Goal: Transaction & Acquisition: Purchase product/service

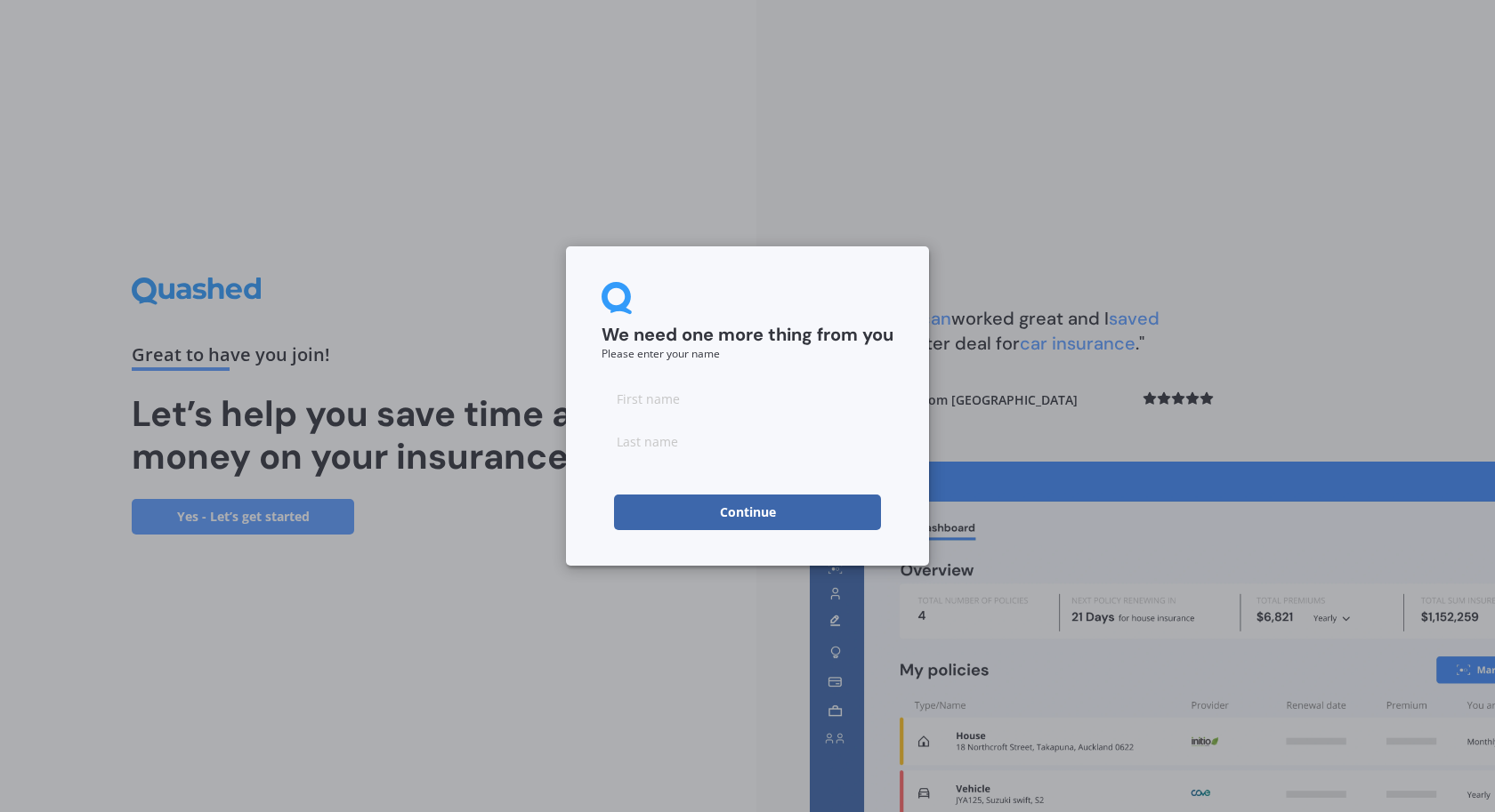
click at [697, 402] on input at bounding box center [747, 397] width 292 height 35
type input "kjbhfc"
click at [676, 443] on input at bounding box center [747, 440] width 292 height 35
type input "lkjds"
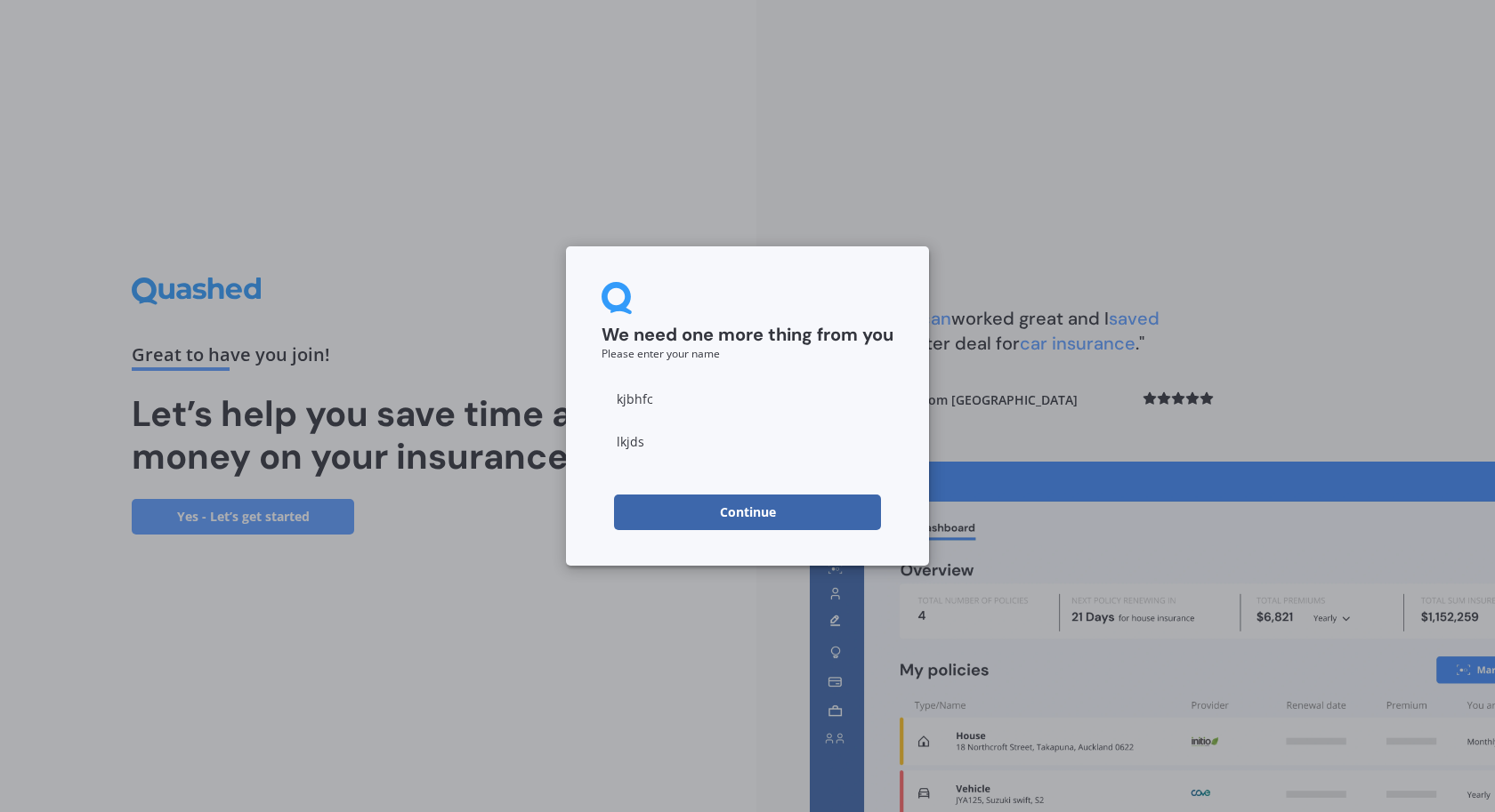
click at [701, 497] on button "Continue" at bounding box center [747, 512] width 267 height 35
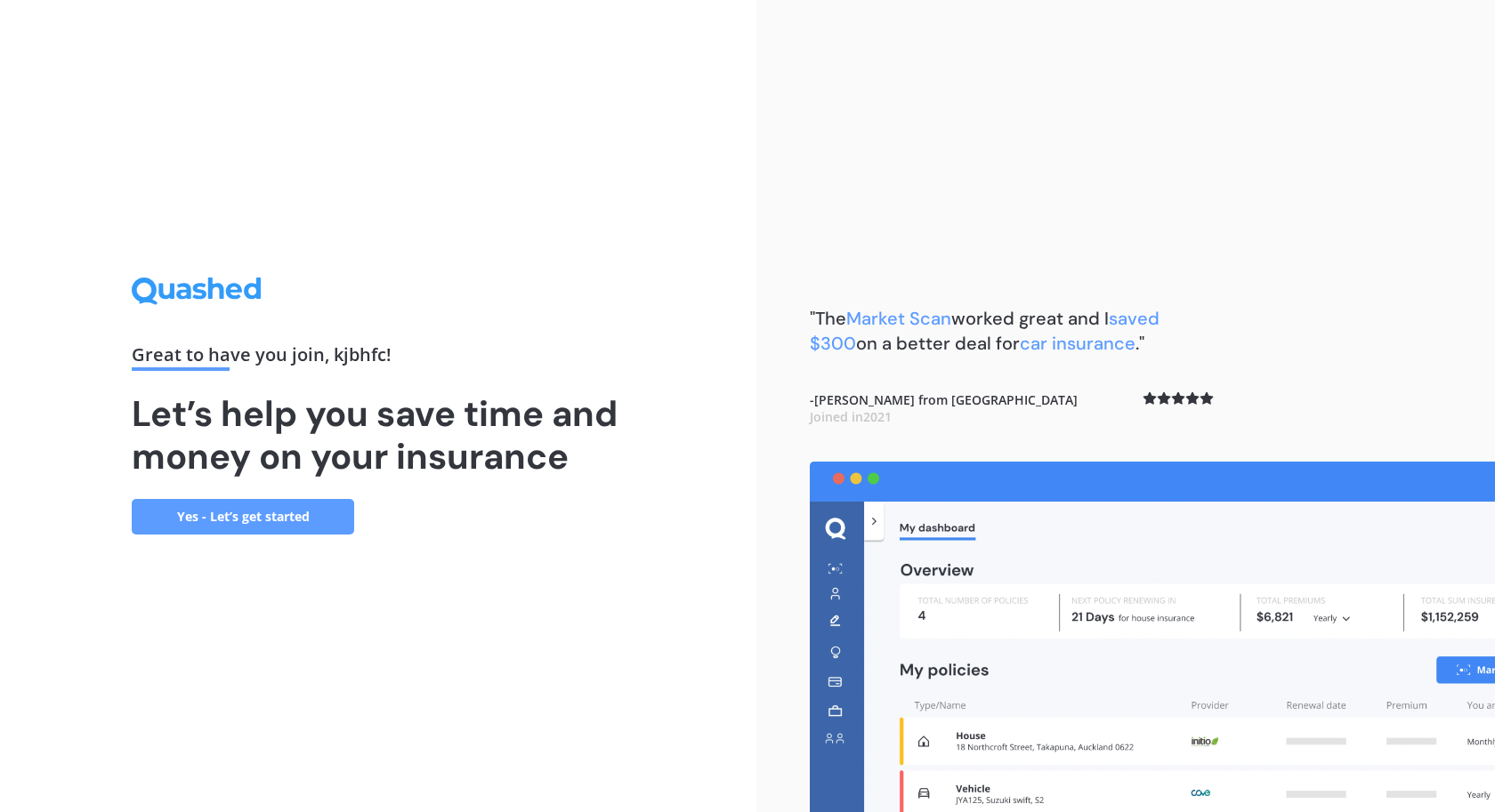
click at [290, 496] on div "Great to have you join , kjbhfc ! Let’s help you save time and money on your in…" at bounding box center [379, 405] width 493 height 256
click at [266, 518] on link "Yes - Let’s get started" at bounding box center [243, 516] width 223 height 35
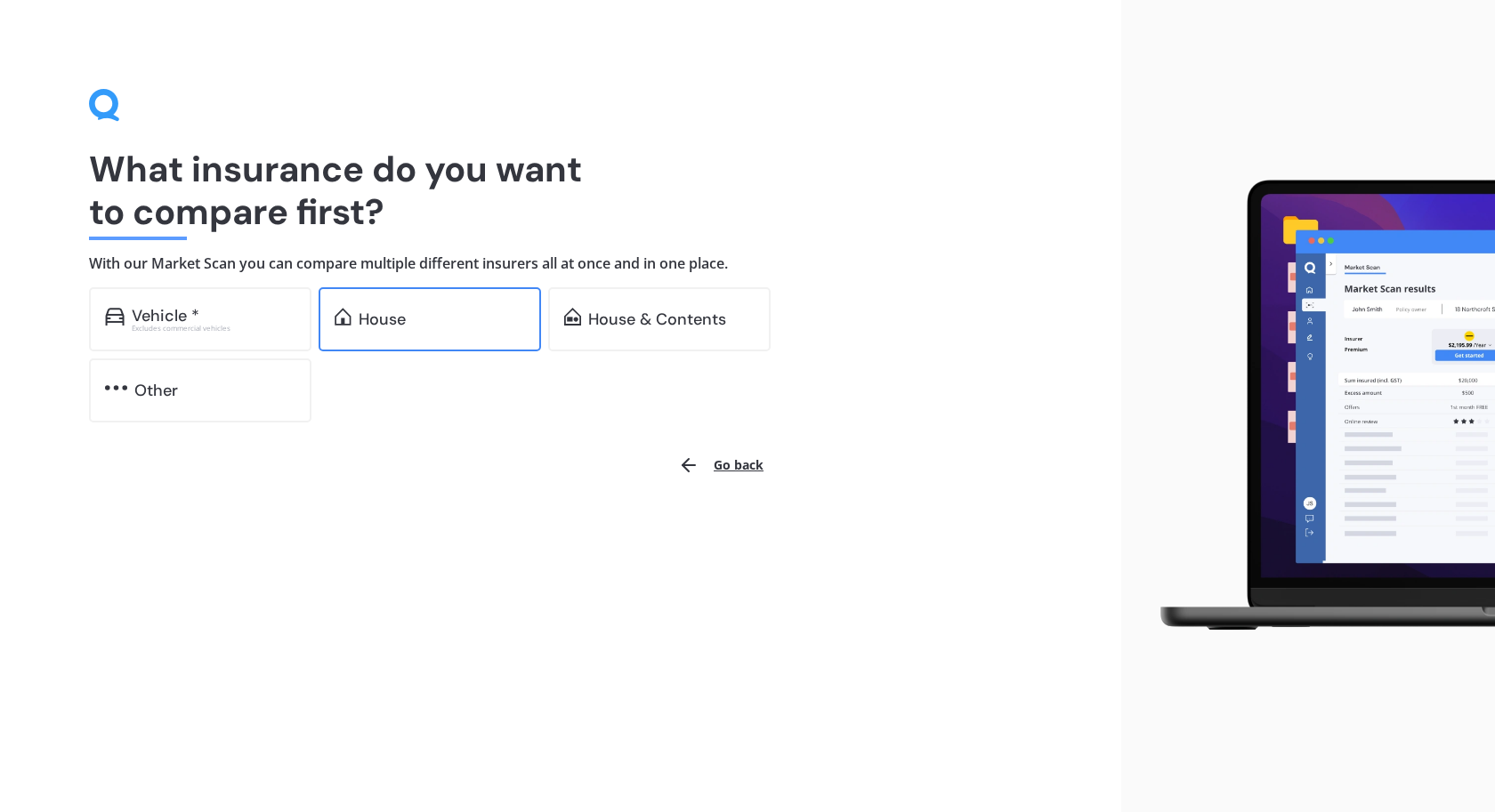
click at [427, 315] on div "House" at bounding box center [442, 319] width 166 height 18
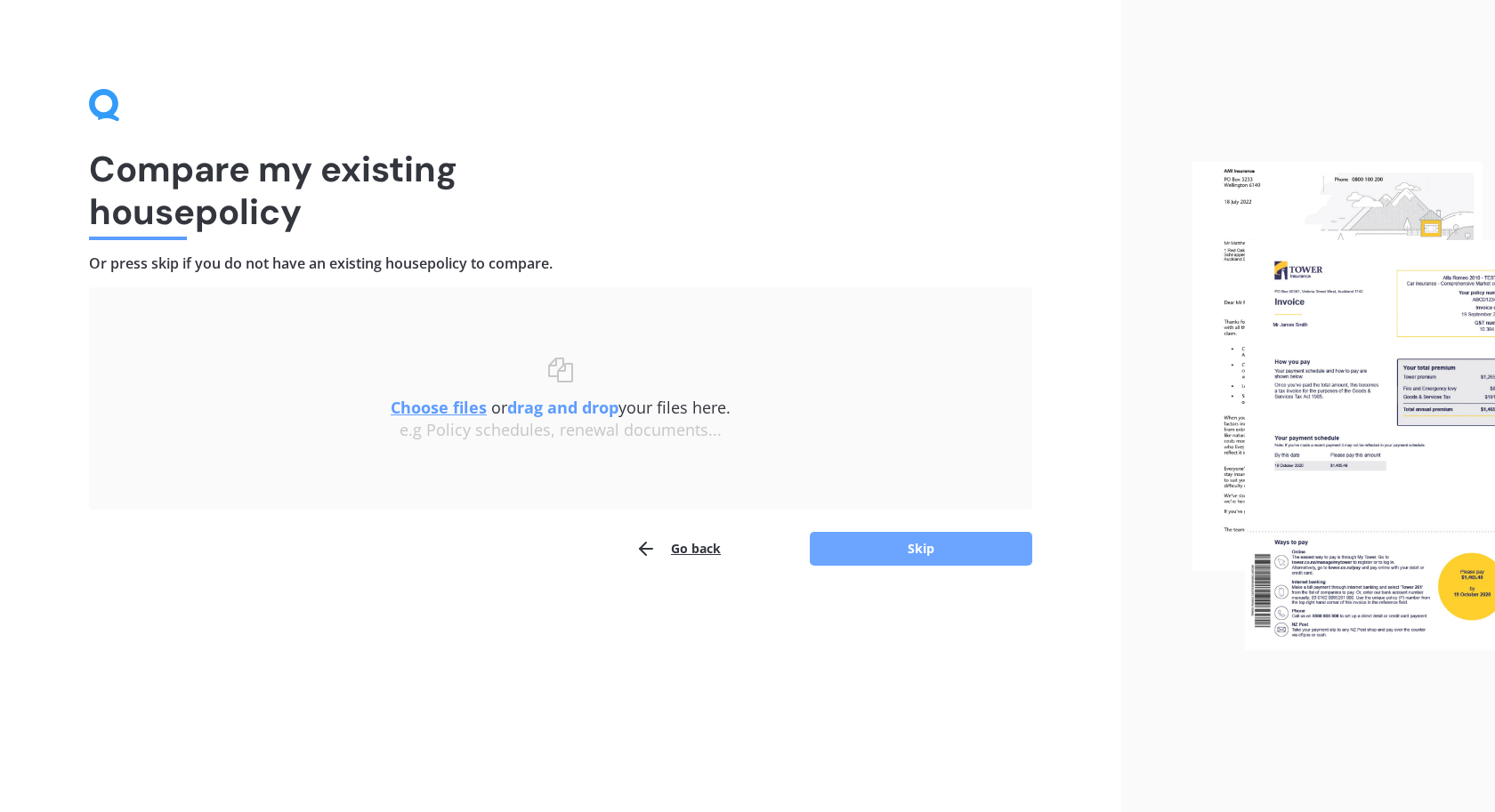
click at [912, 545] on button "Skip" at bounding box center [921, 548] width 223 height 33
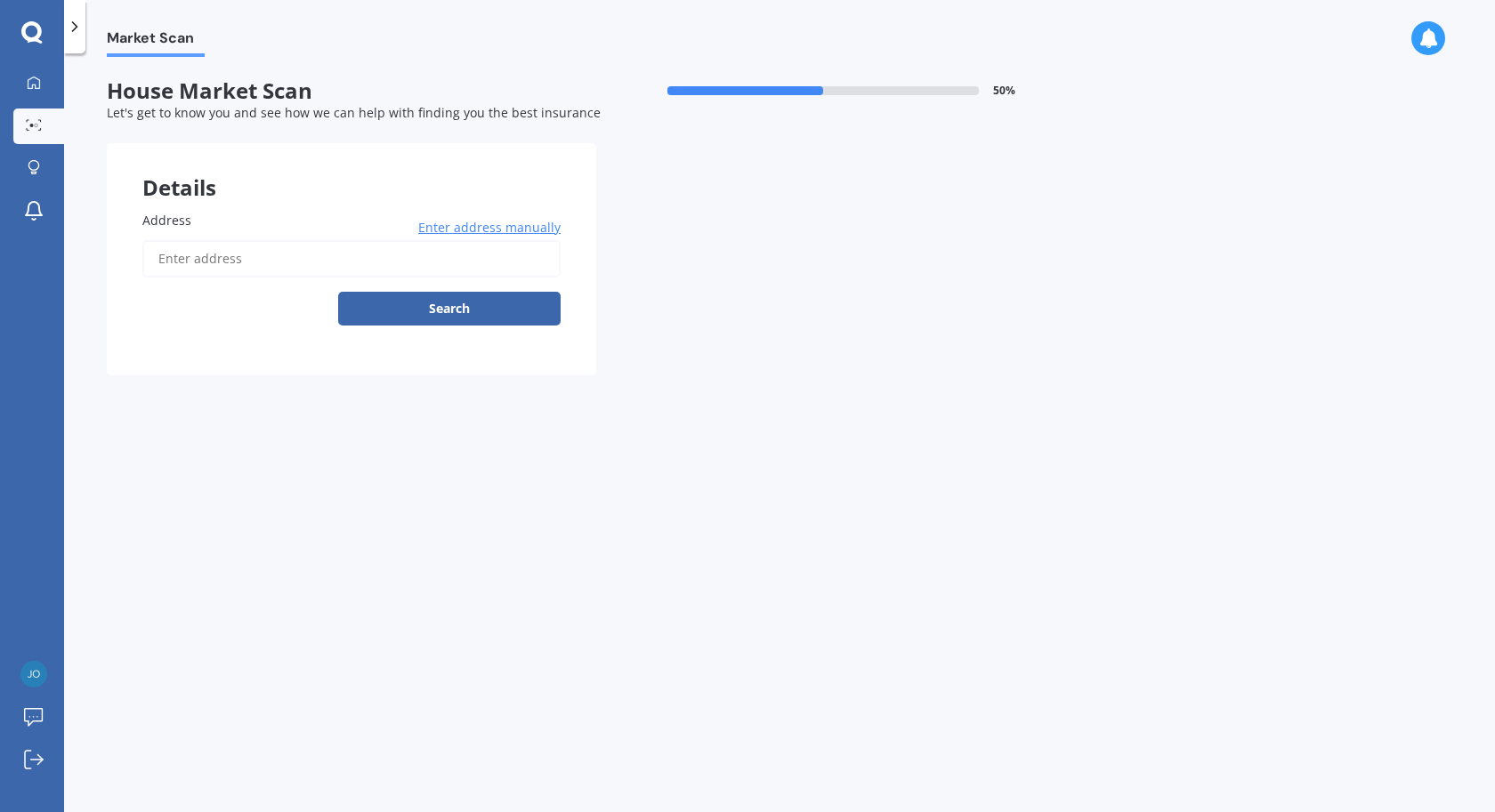
click at [272, 274] on input "Address" at bounding box center [352, 258] width 419 height 37
type input "[STREET_ADDRESS]"
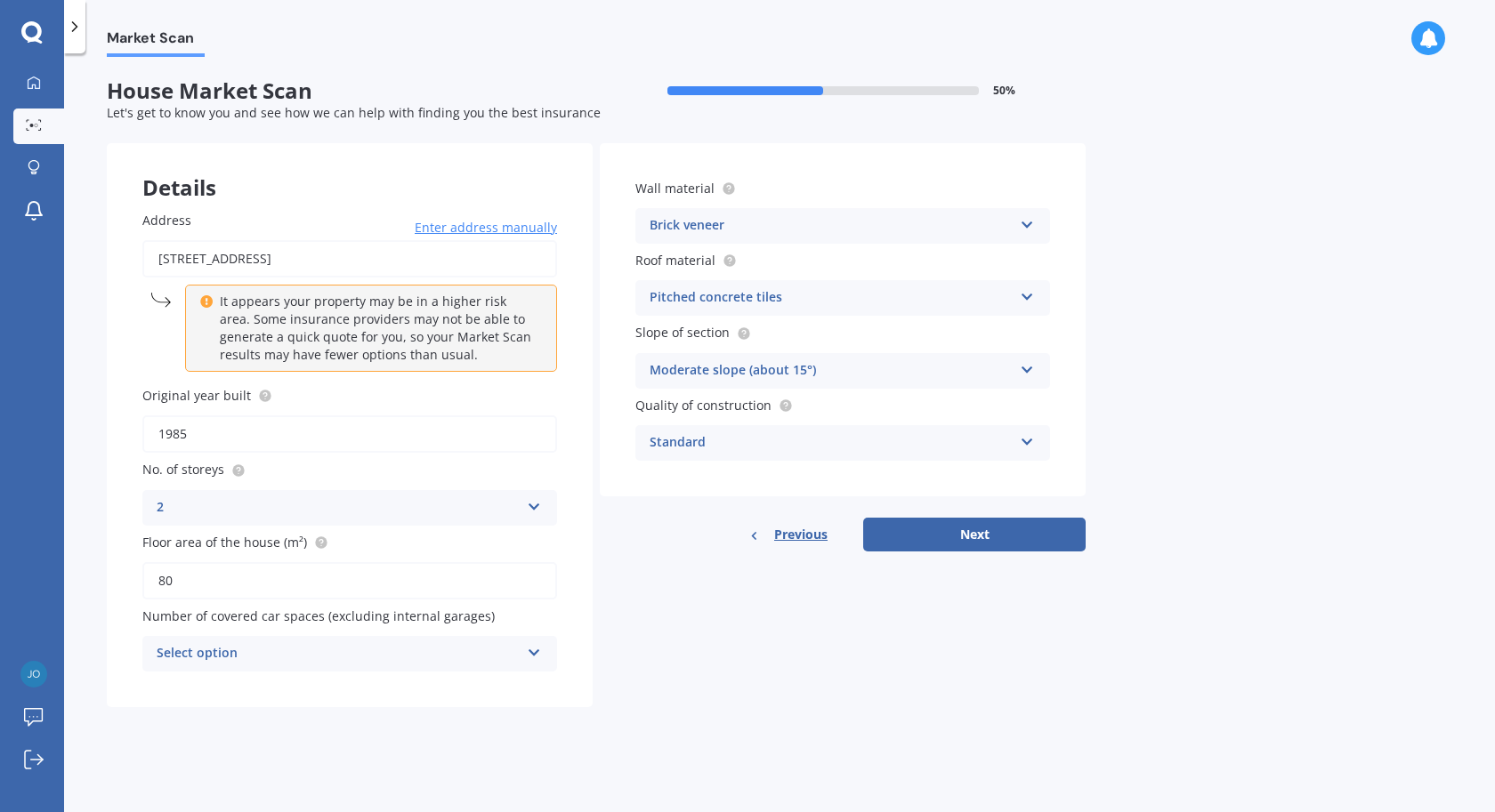
click at [364, 661] on div "Select option" at bounding box center [338, 653] width 363 height 21
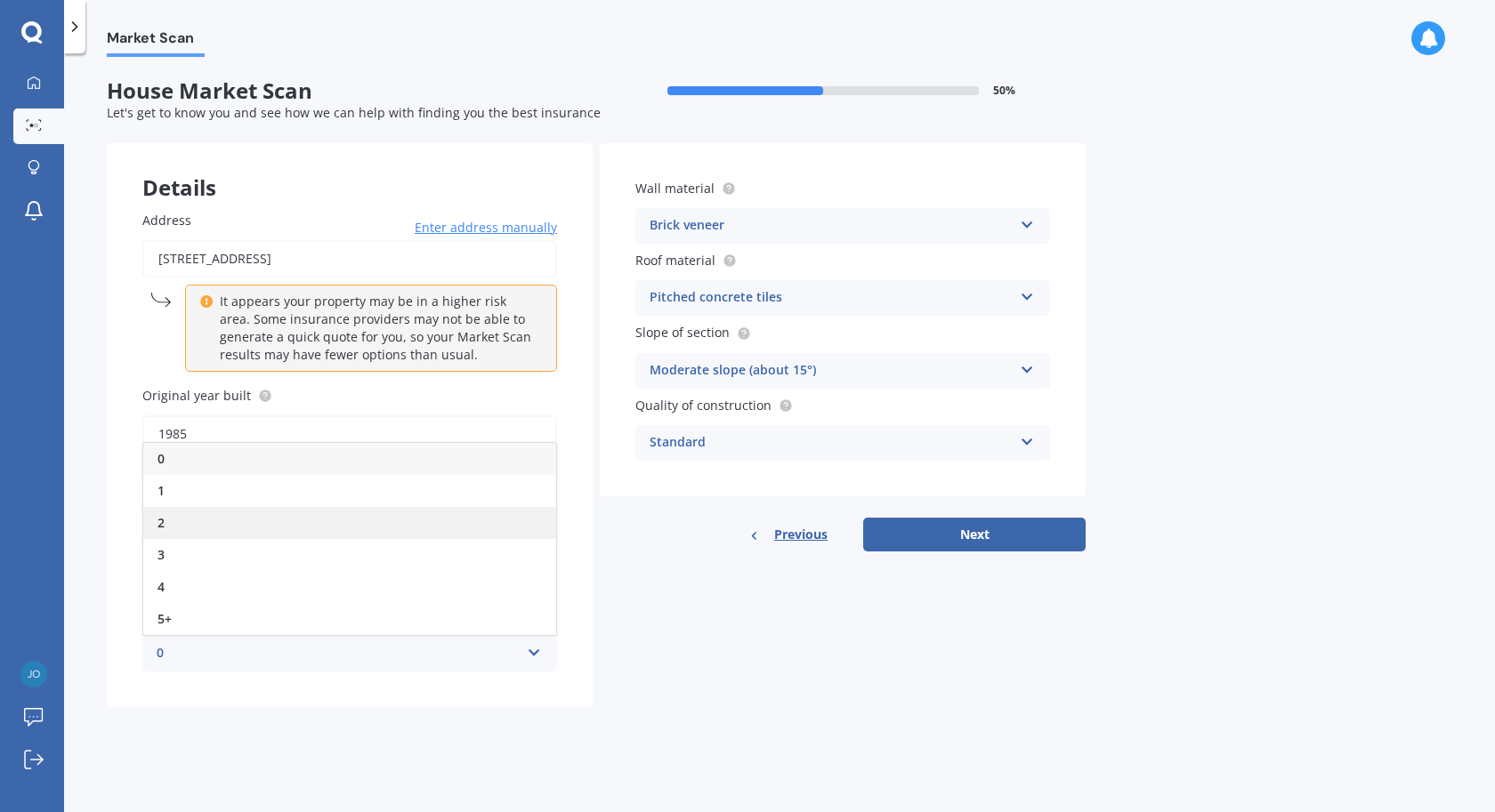
click at [184, 516] on div "2" at bounding box center [350, 524] width 413 height 32
click at [320, 652] on div "2" at bounding box center [338, 653] width 363 height 21
click at [190, 470] on div "0" at bounding box center [350, 459] width 413 height 32
click at [627, 599] on div "Details Address [STREET_ADDRESS] Enter address manually It appears your propert…" at bounding box center [596, 425] width 979 height 564
click at [785, 226] on div "Brick veneer" at bounding box center [832, 225] width 363 height 21
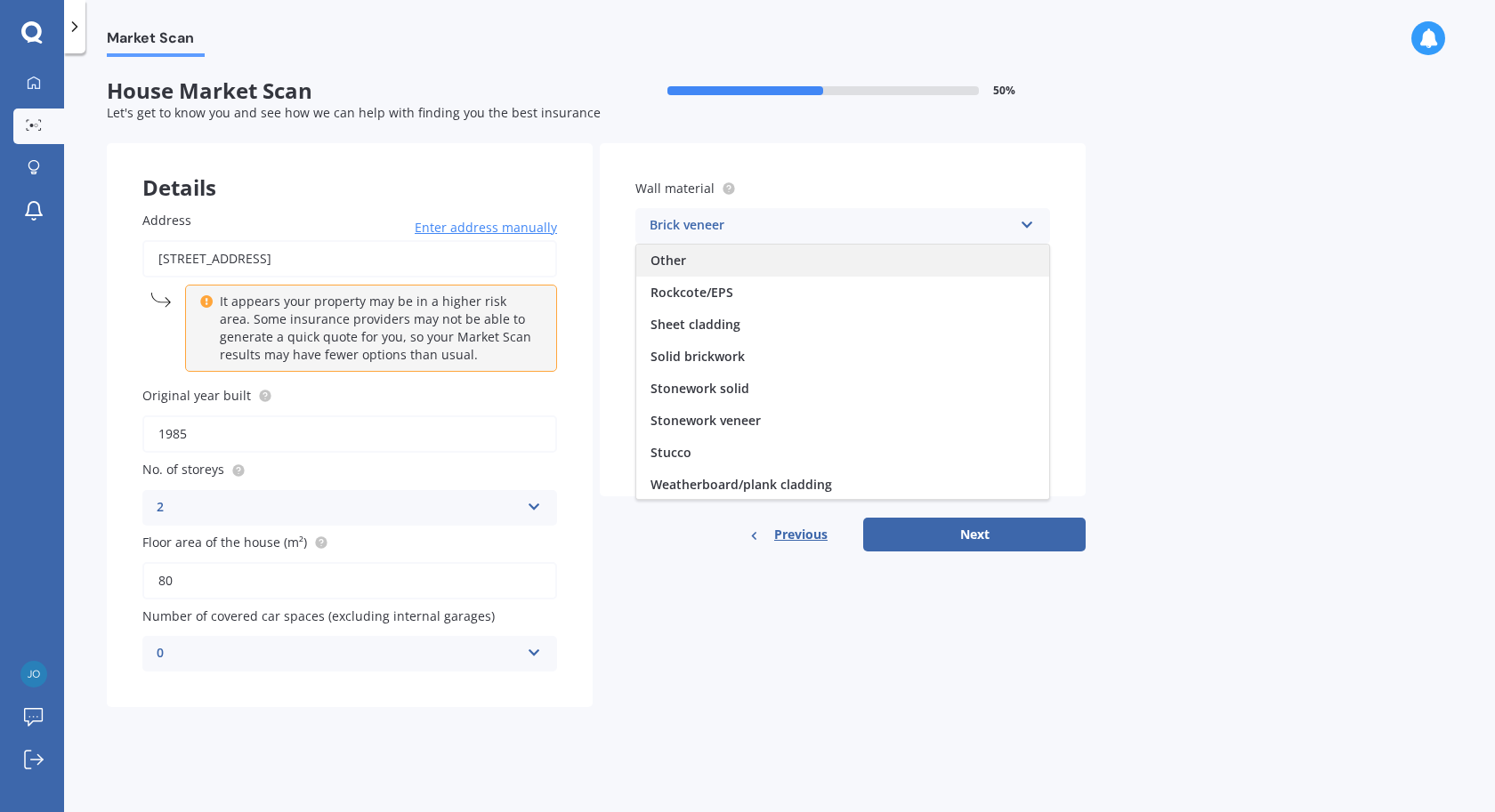
scroll to position [161, 0]
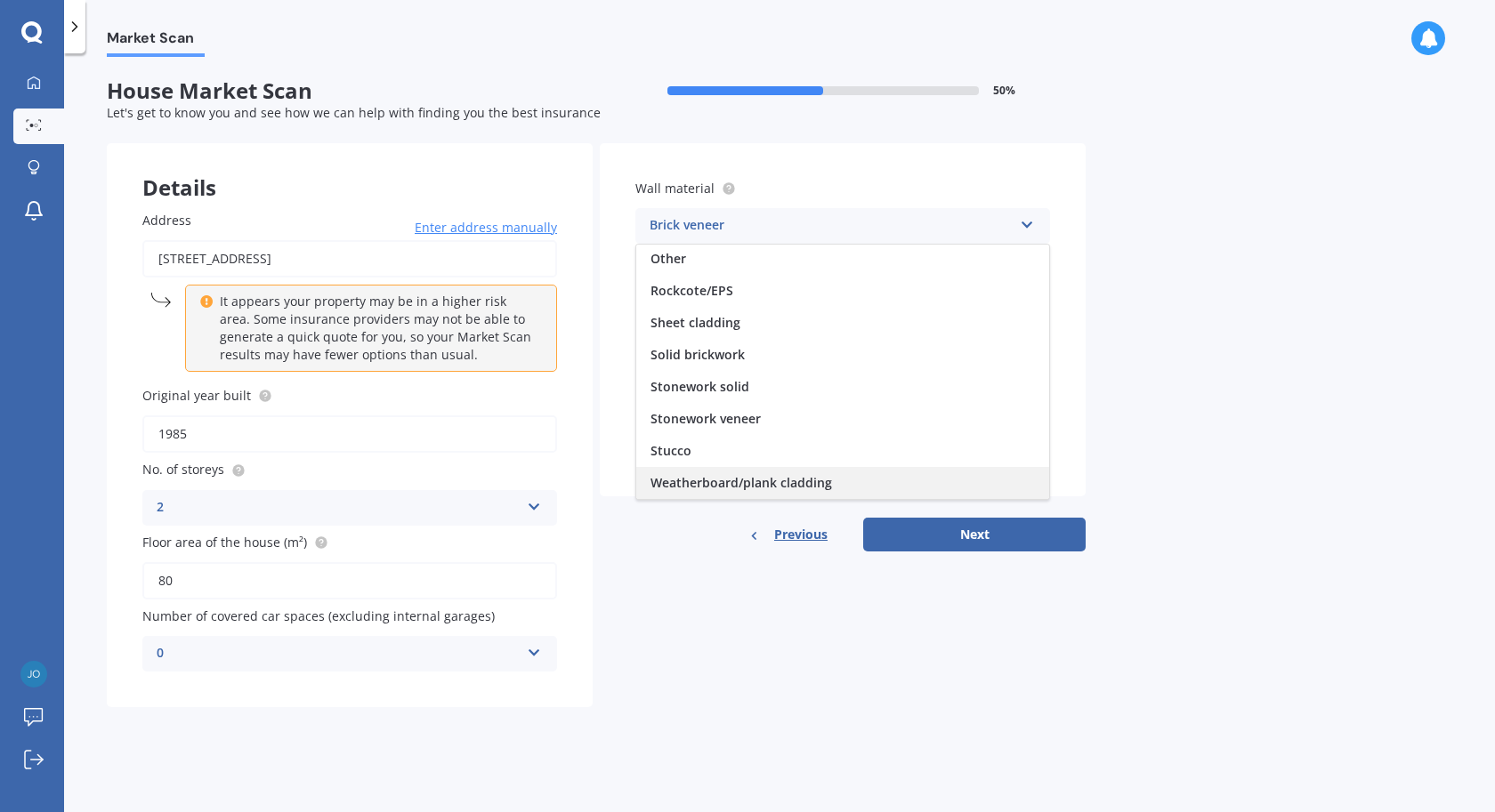
click at [726, 479] on span "Weatherboard/plank cladding" at bounding box center [742, 482] width 182 height 17
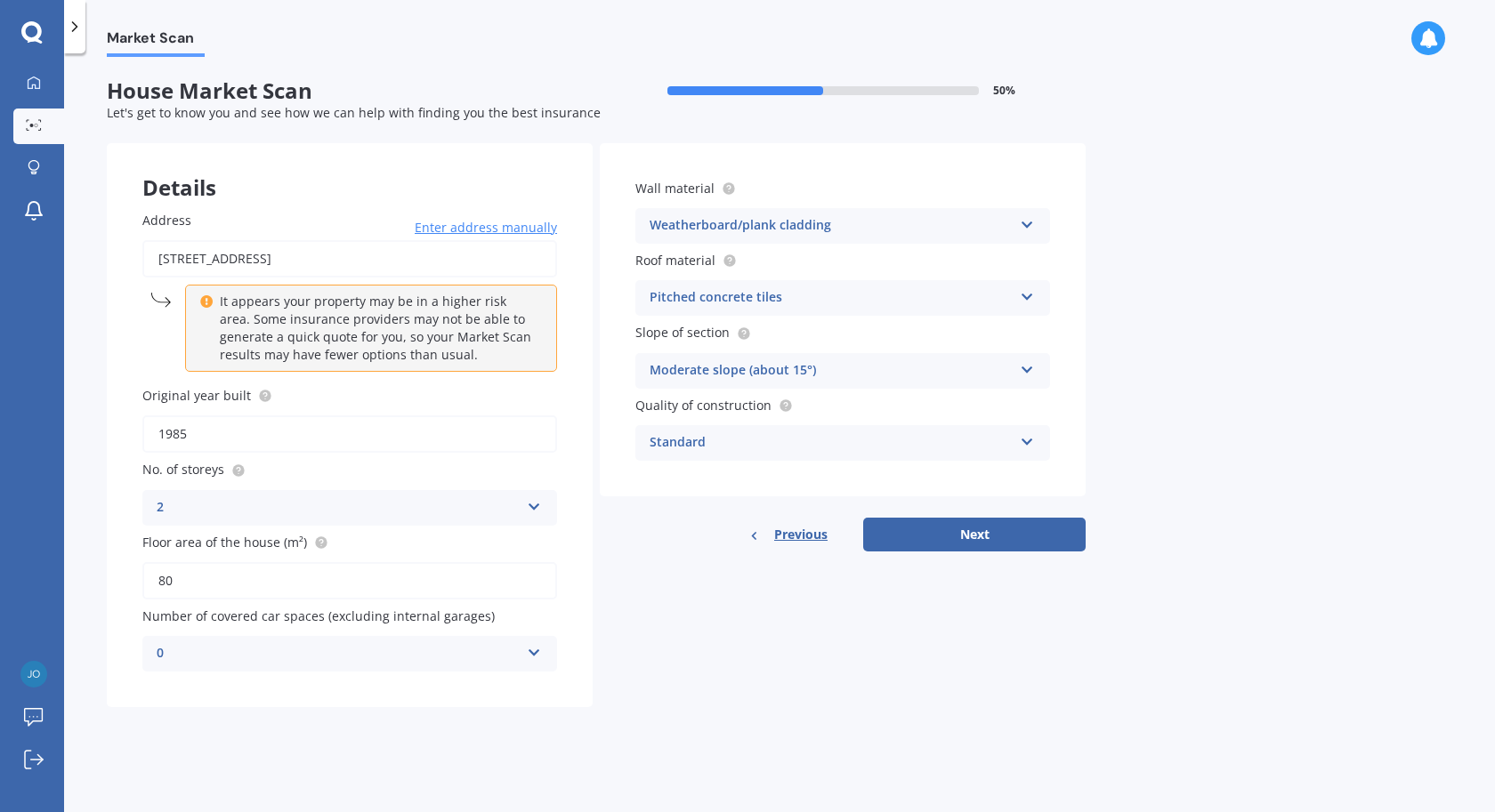
click at [768, 305] on div "Pitched concrete tiles" at bounding box center [832, 298] width 363 height 21
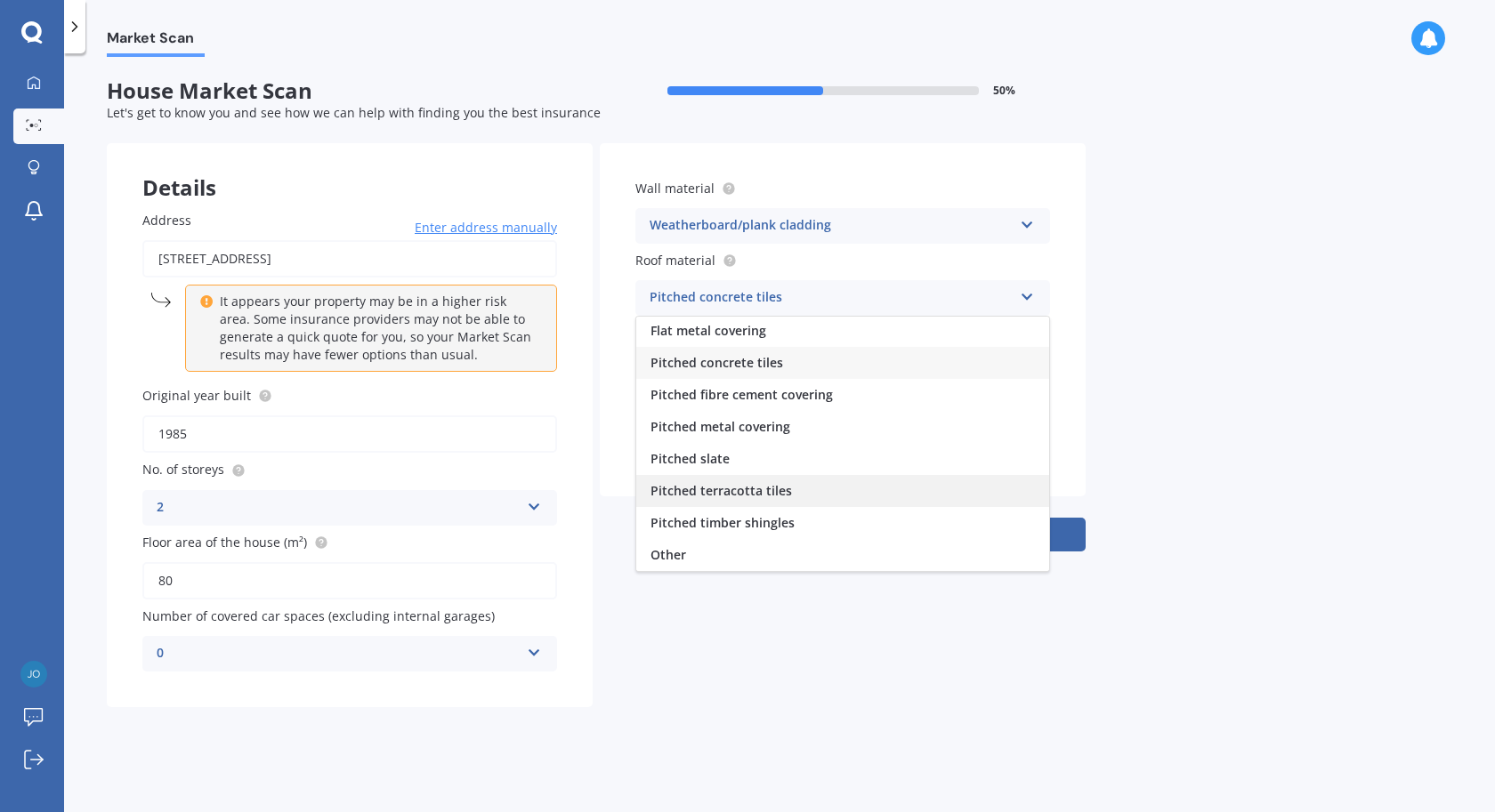
scroll to position [0, 0]
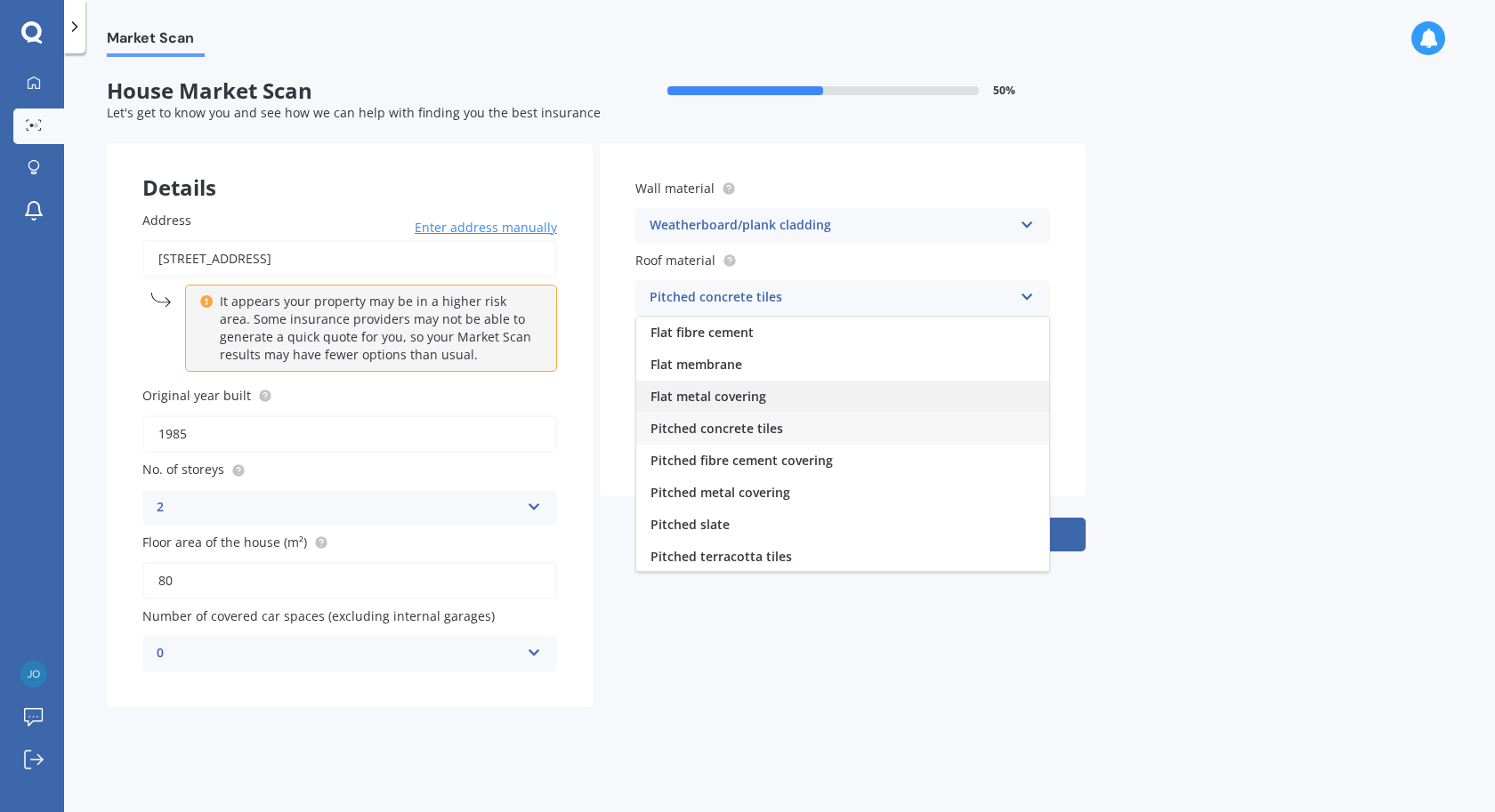
click at [734, 399] on span "Flat metal covering" at bounding box center [708, 396] width 116 height 17
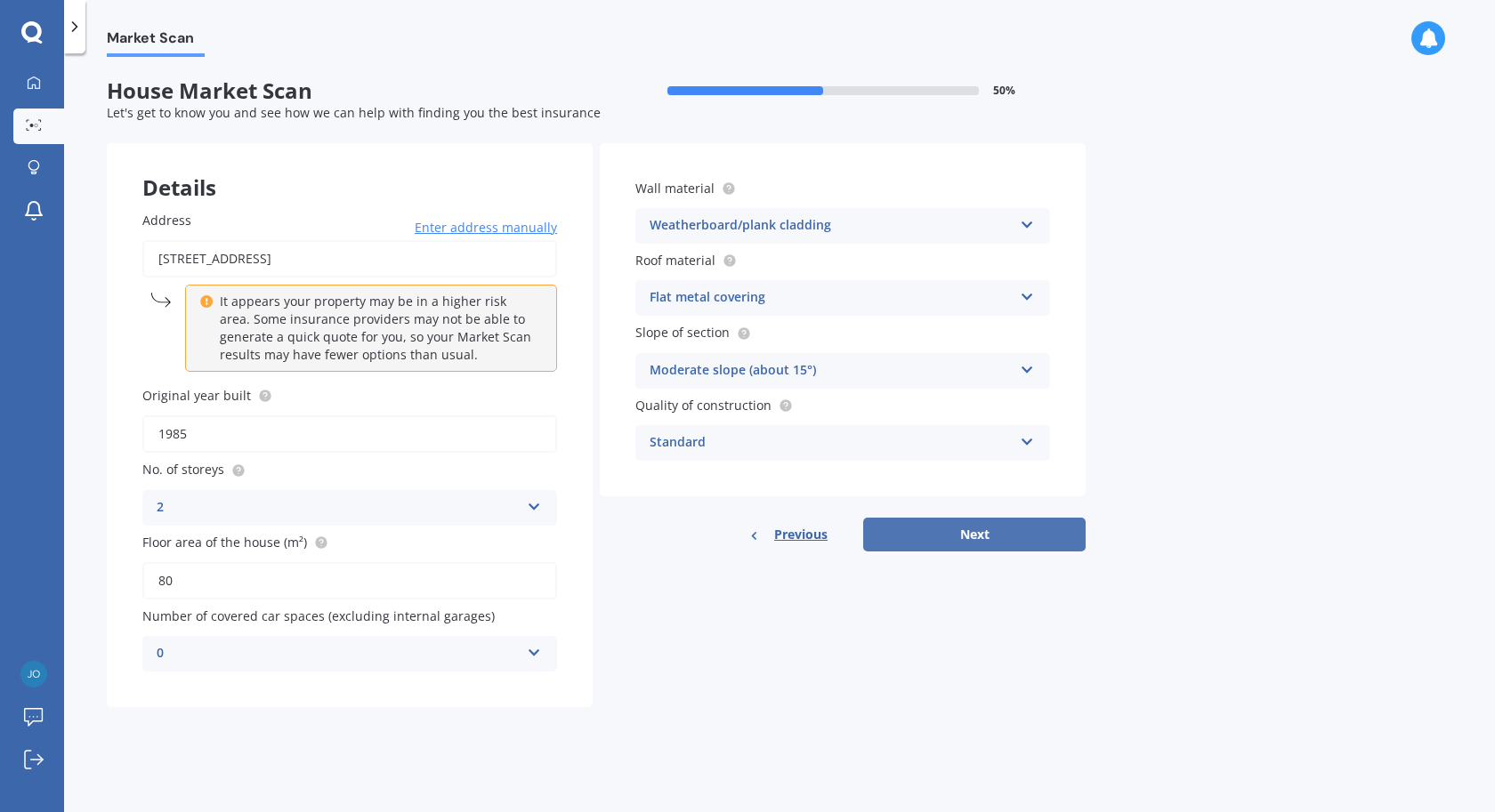
click at [934, 528] on button "Next" at bounding box center [974, 534] width 223 height 33
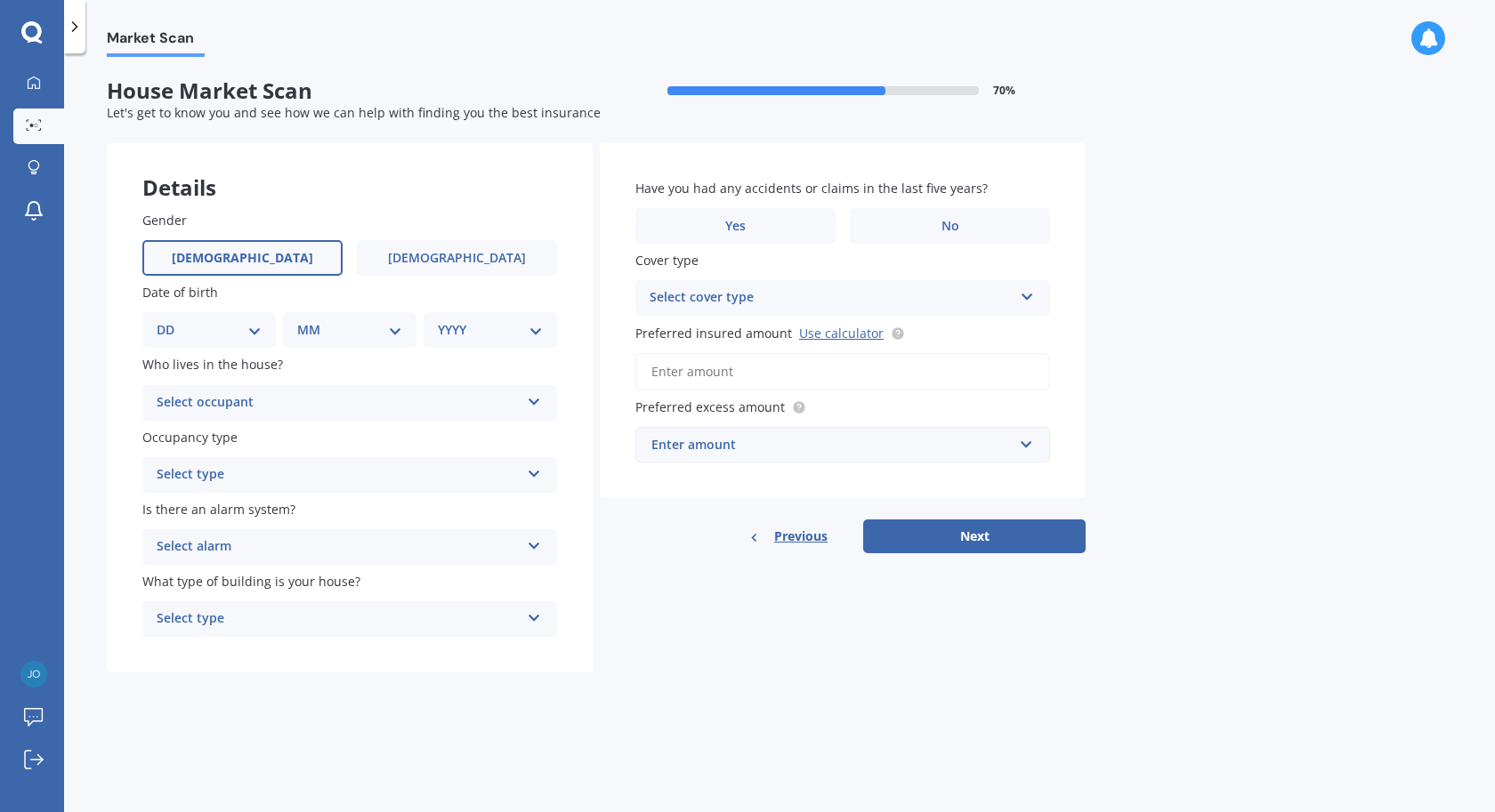
click at [252, 257] on span "[DEMOGRAPHIC_DATA]" at bounding box center [243, 259] width 141 height 15
click at [0, 0] on input "[DEMOGRAPHIC_DATA]" at bounding box center [0, 0] width 0 height 0
click at [248, 343] on div "DD 01 02 03 04 05 06 07 08 09 10 11 12 13 14 15 16 17 18 19 20 21 22 23 24 25 2…" at bounding box center [209, 330] width 134 height 35
click at [247, 347] on div "DD 01 02 03 04 05 06 07 08 09 10 11 12 13 14 15 16 17 18 19 20 21 22 23 24 25 2…" at bounding box center [209, 330] width 134 height 35
select select "01"
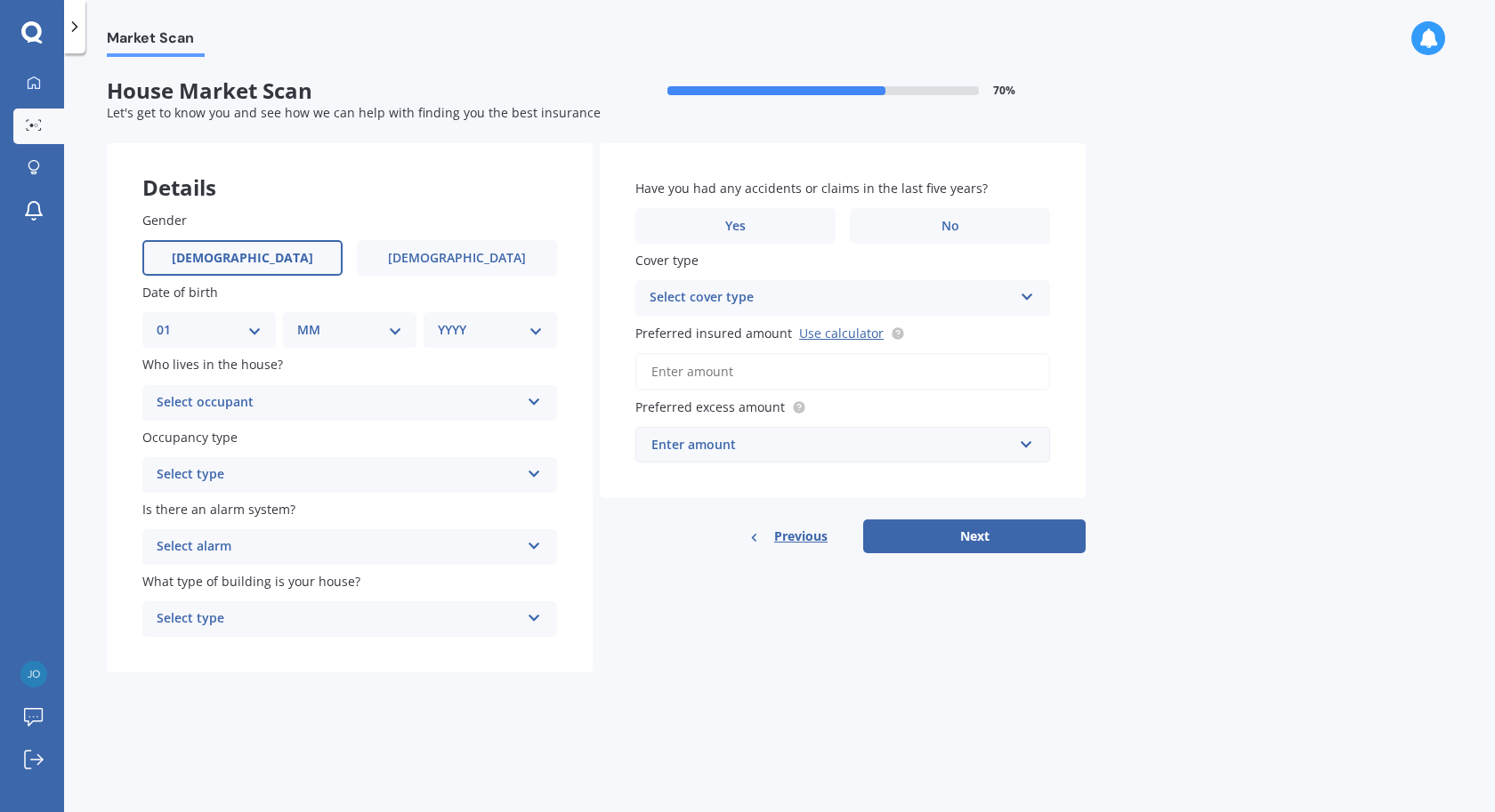
click option "01" at bounding box center [0, 0] width 0 height 0
select select "06"
click option "06" at bounding box center [0, 0] width 0 height 0
click at [438, 320] on select "YYYY 2009 2008 2007 2006 2005 2004 2003 2002 2001 2000 1999 1998 1997 1996 1995…" at bounding box center [487, 330] width 98 height 19
select select "1985"
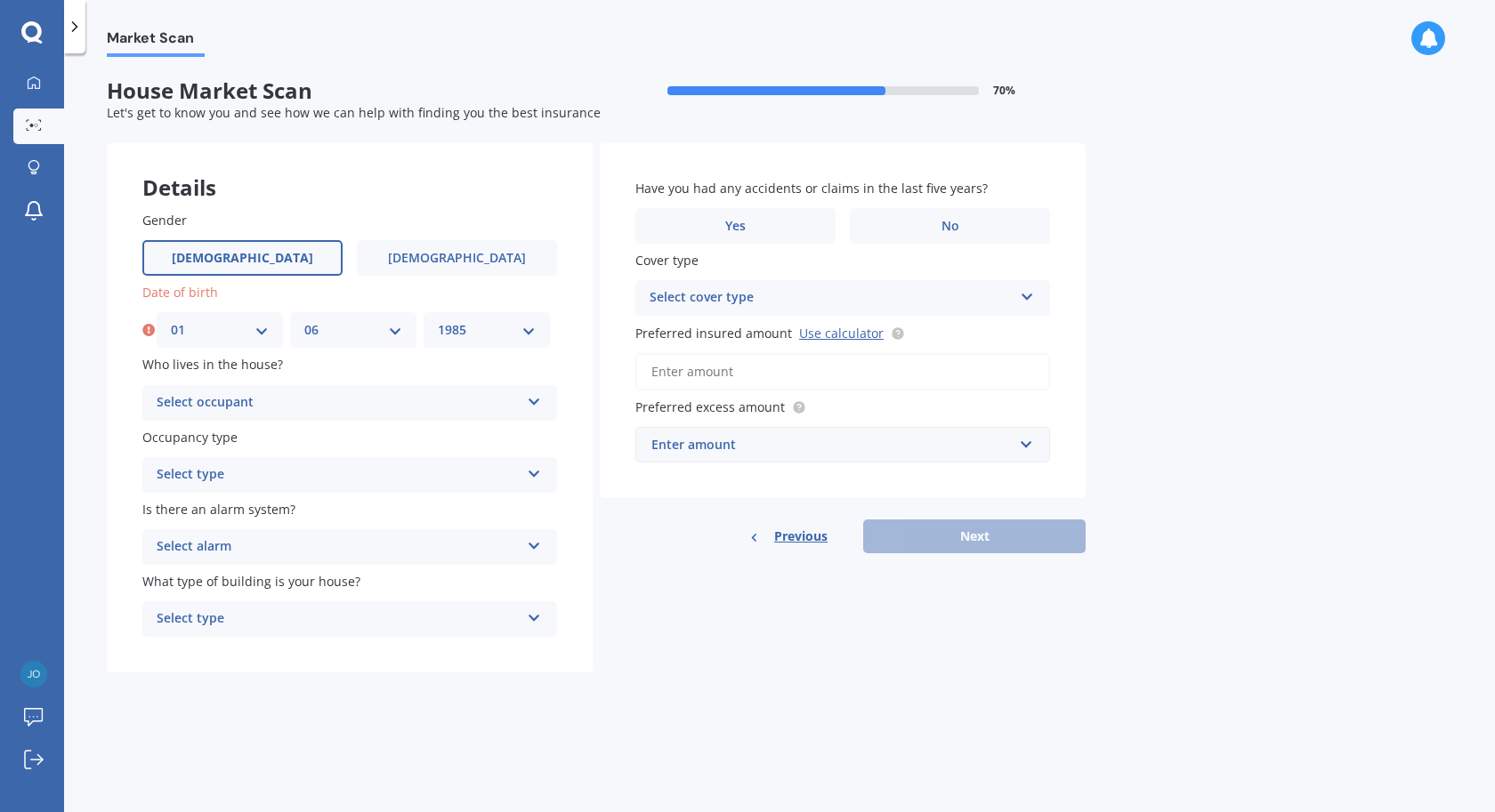
click option "1985" at bounding box center [0, 0] width 0 height 0
click at [328, 403] on div "Select occupant" at bounding box center [338, 403] width 363 height 21
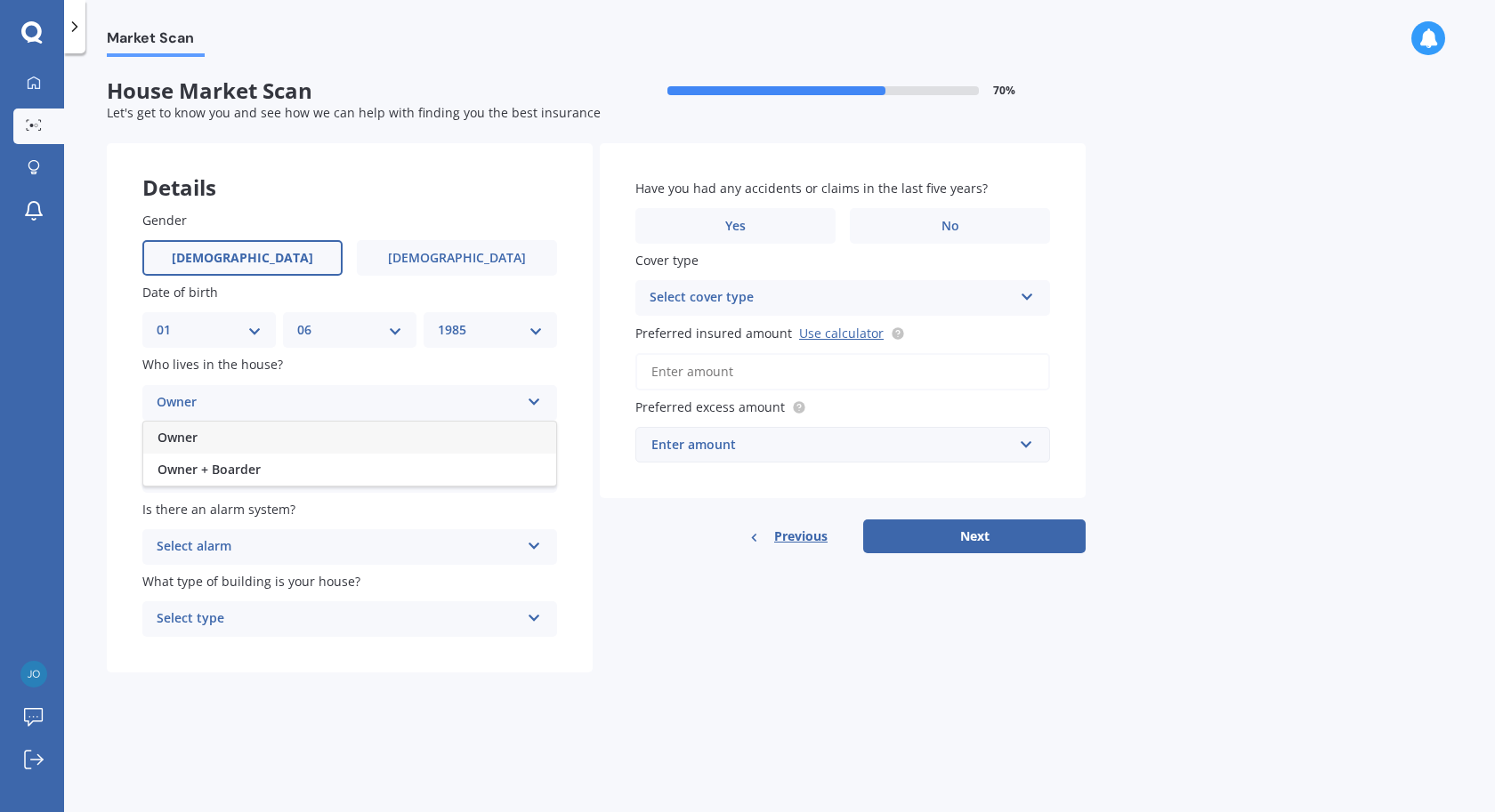
click at [265, 437] on div "Owner" at bounding box center [350, 438] width 413 height 32
click at [253, 470] on div "Select type" at bounding box center [338, 475] width 363 height 21
click at [228, 509] on div "Permanent" at bounding box center [350, 510] width 413 height 32
click at [226, 538] on div "Select alarm" at bounding box center [338, 546] width 363 height 21
click at [219, 587] on span "Yes, monitored" at bounding box center [204, 582] width 93 height 17
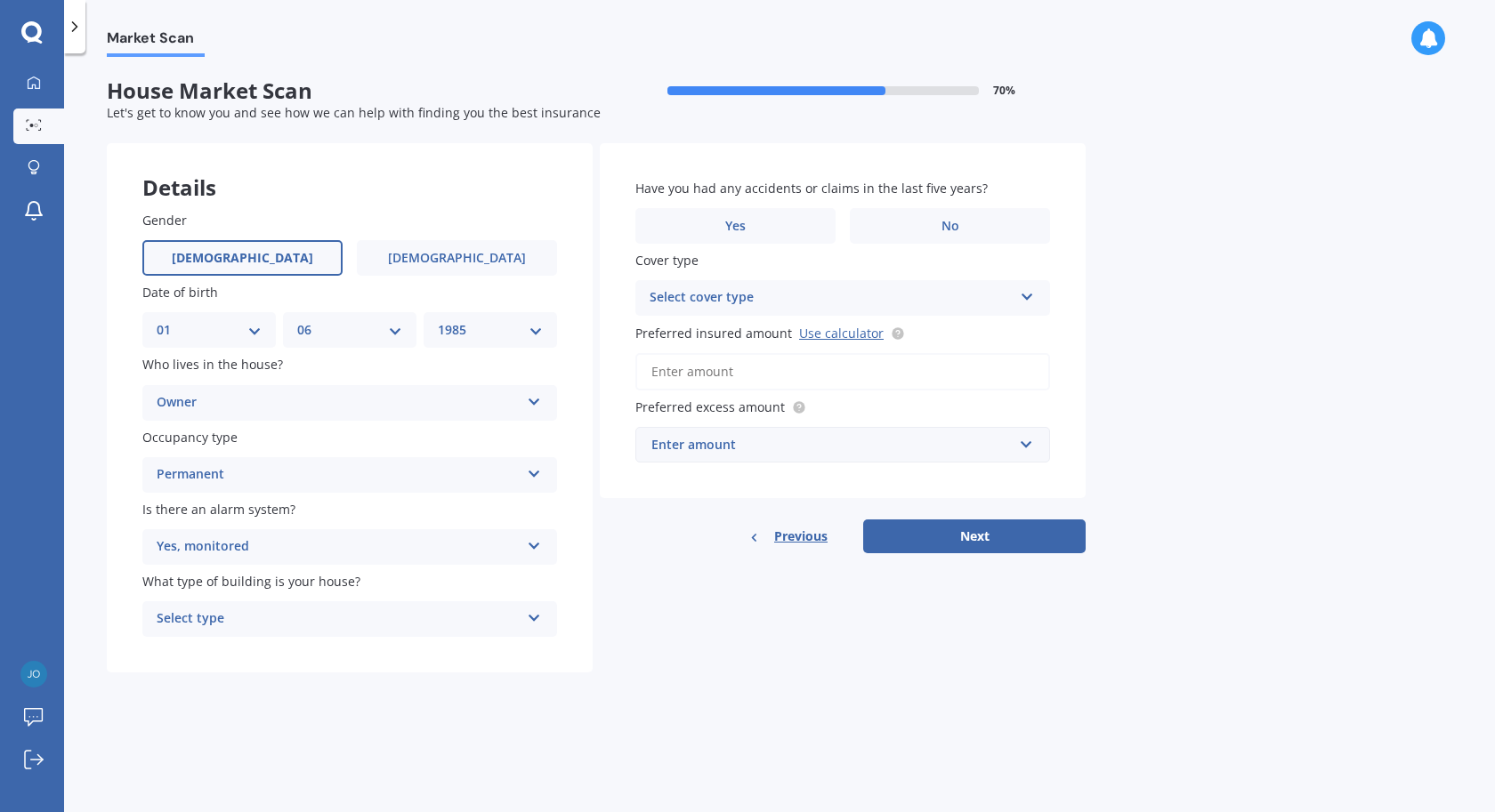
click at [253, 542] on div "Yes, monitored" at bounding box center [338, 546] width 363 height 21
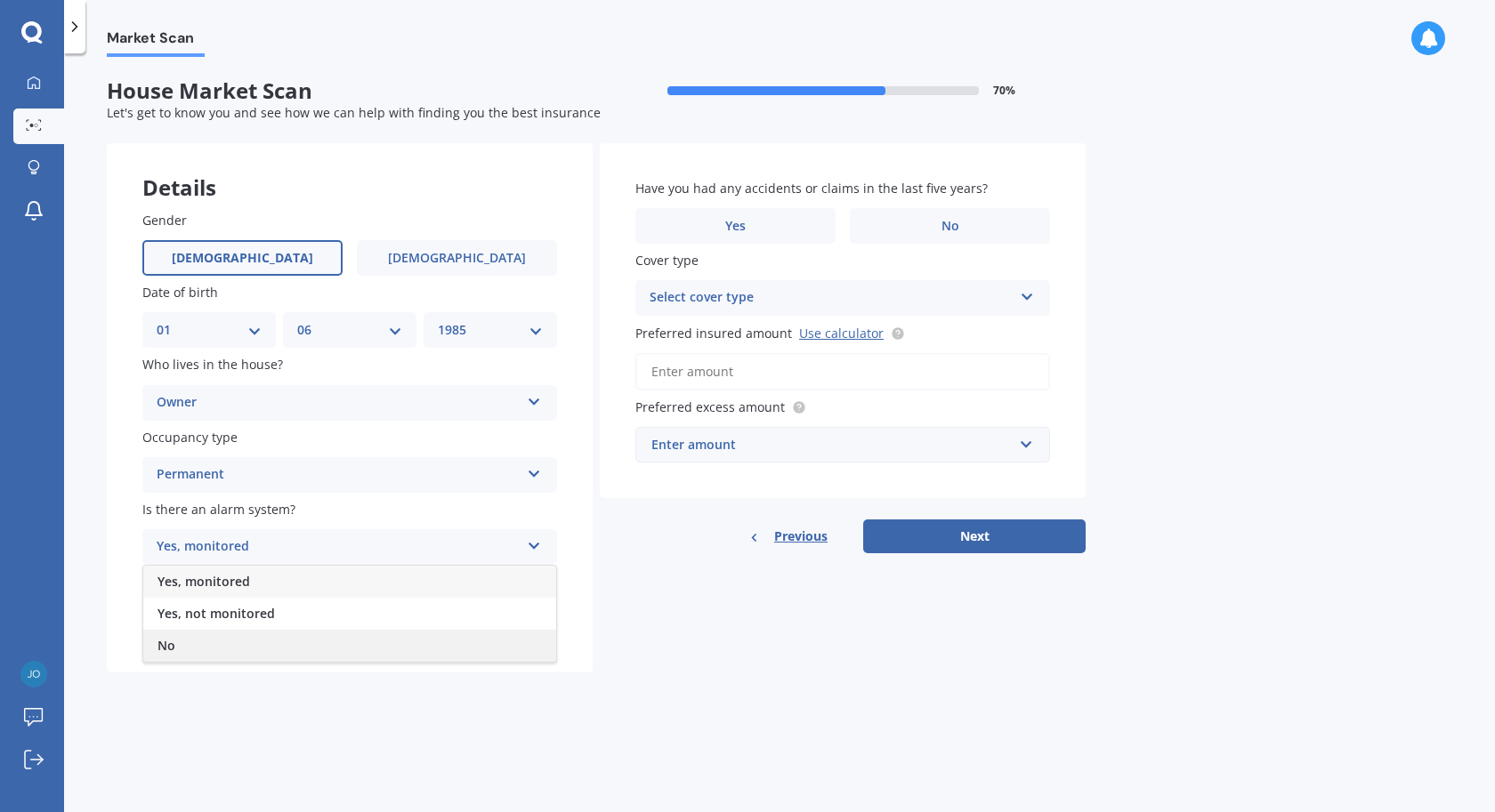
click at [198, 643] on div "No" at bounding box center [350, 646] width 413 height 32
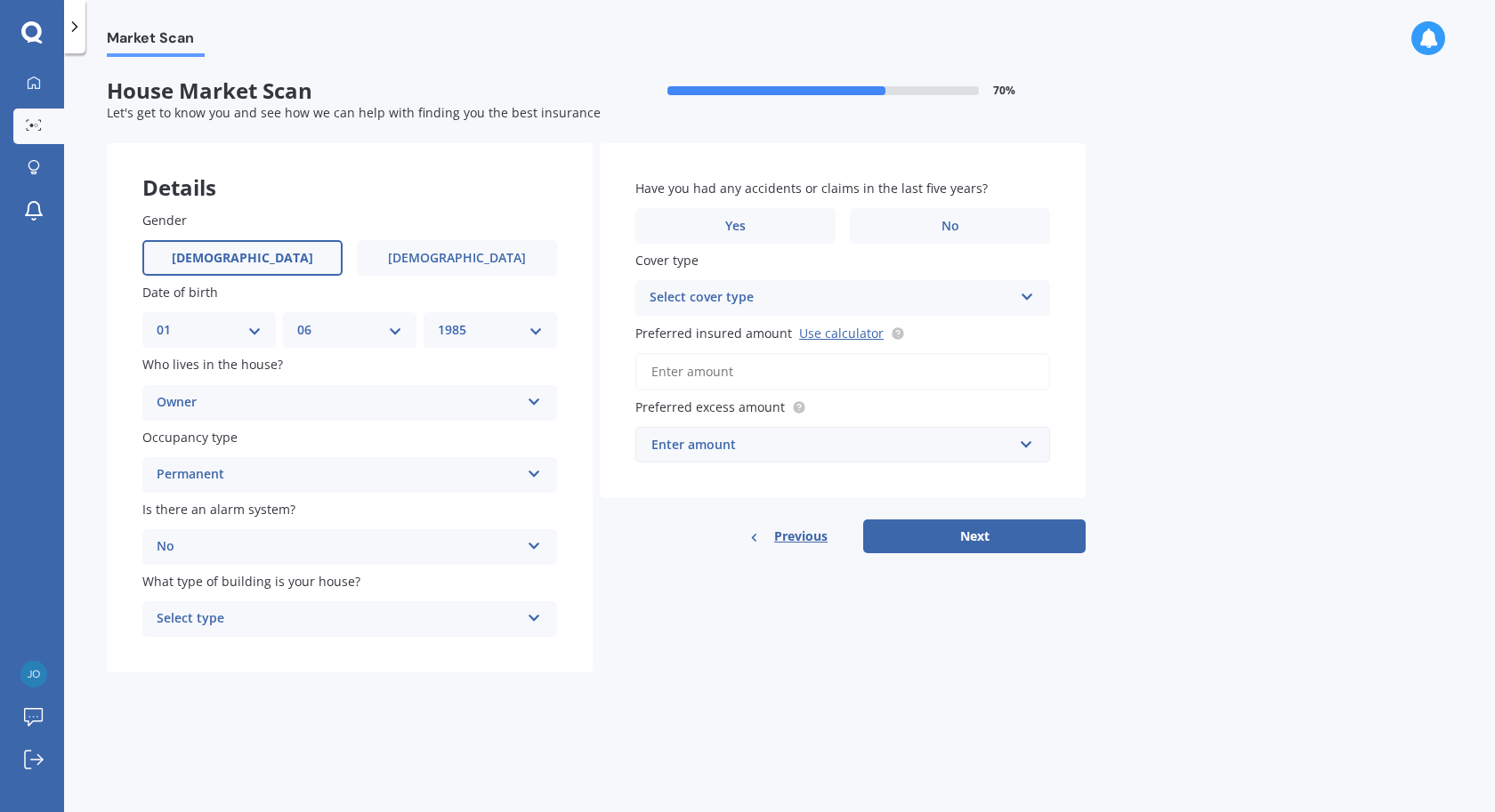
click at [184, 617] on div "Select type" at bounding box center [338, 619] width 363 height 21
click at [204, 662] on span "Freestanding" at bounding box center [197, 653] width 79 height 17
click at [945, 211] on label "No" at bounding box center [949, 225] width 200 height 35
click at [0, 0] on input "No" at bounding box center [0, 0] width 0 height 0
click at [861, 294] on div "Select cover type" at bounding box center [832, 298] width 363 height 21
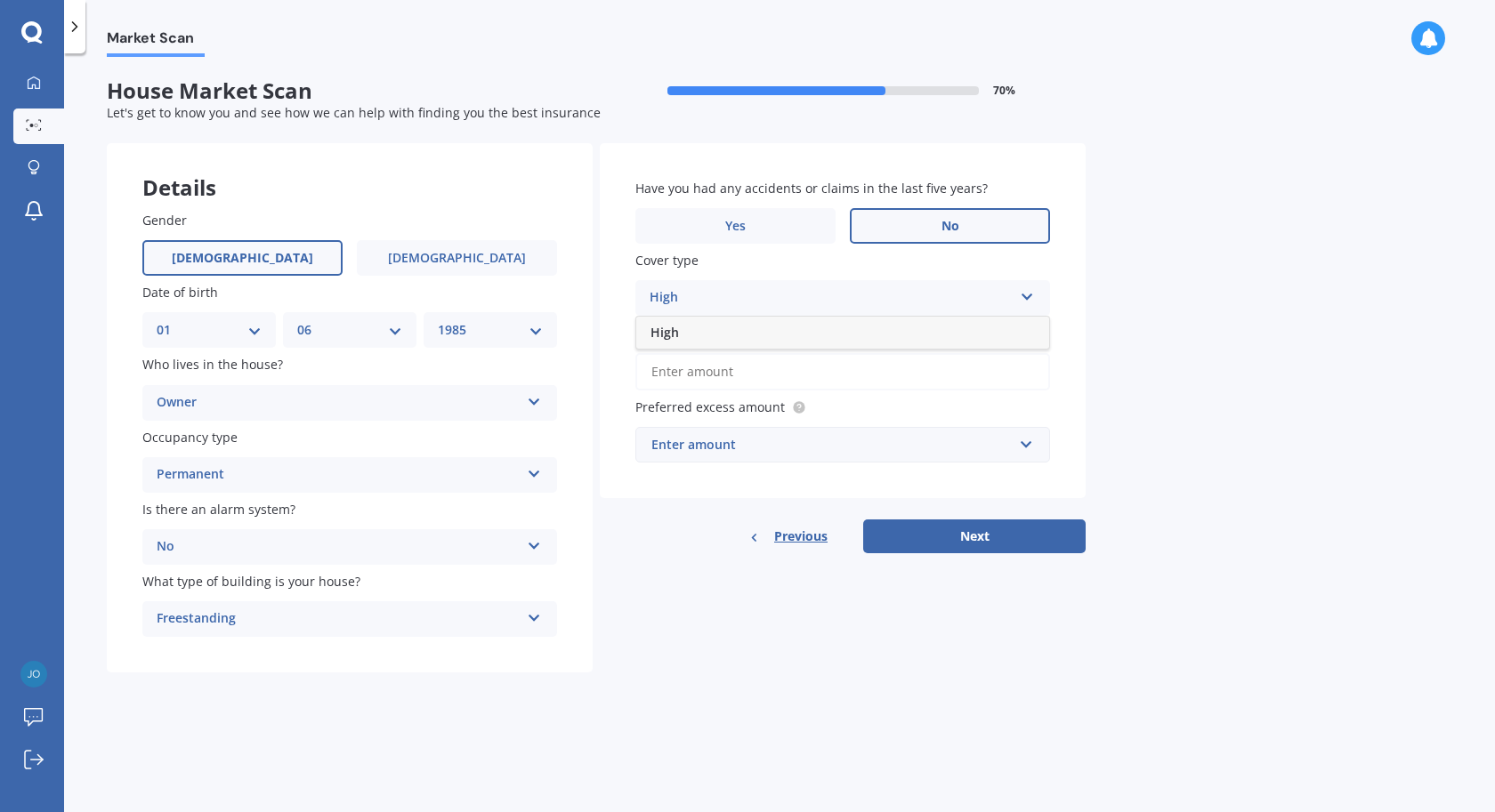
click at [806, 266] on label "Cover type" at bounding box center [839, 261] width 407 height 19
click at [740, 374] on input "Preferred insured amount Use calculator" at bounding box center [843, 372] width 415 height 37
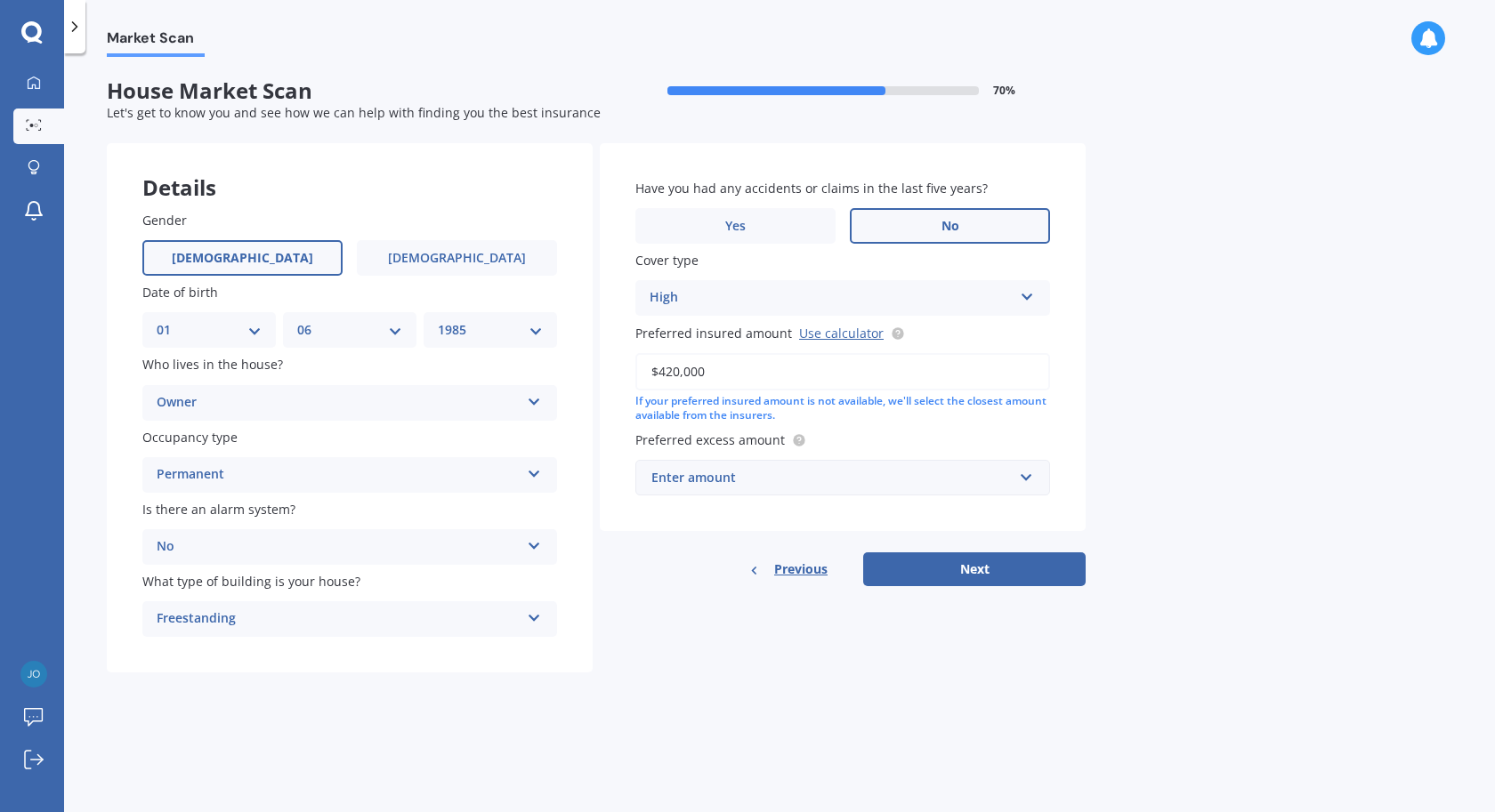
type input "$420,000"
click at [1072, 449] on div "Have you had any accidents or claims in the last five years? Yes No Cover type …" at bounding box center [842, 337] width 486 height 389
click at [924, 490] on input "text" at bounding box center [836, 477] width 399 height 33
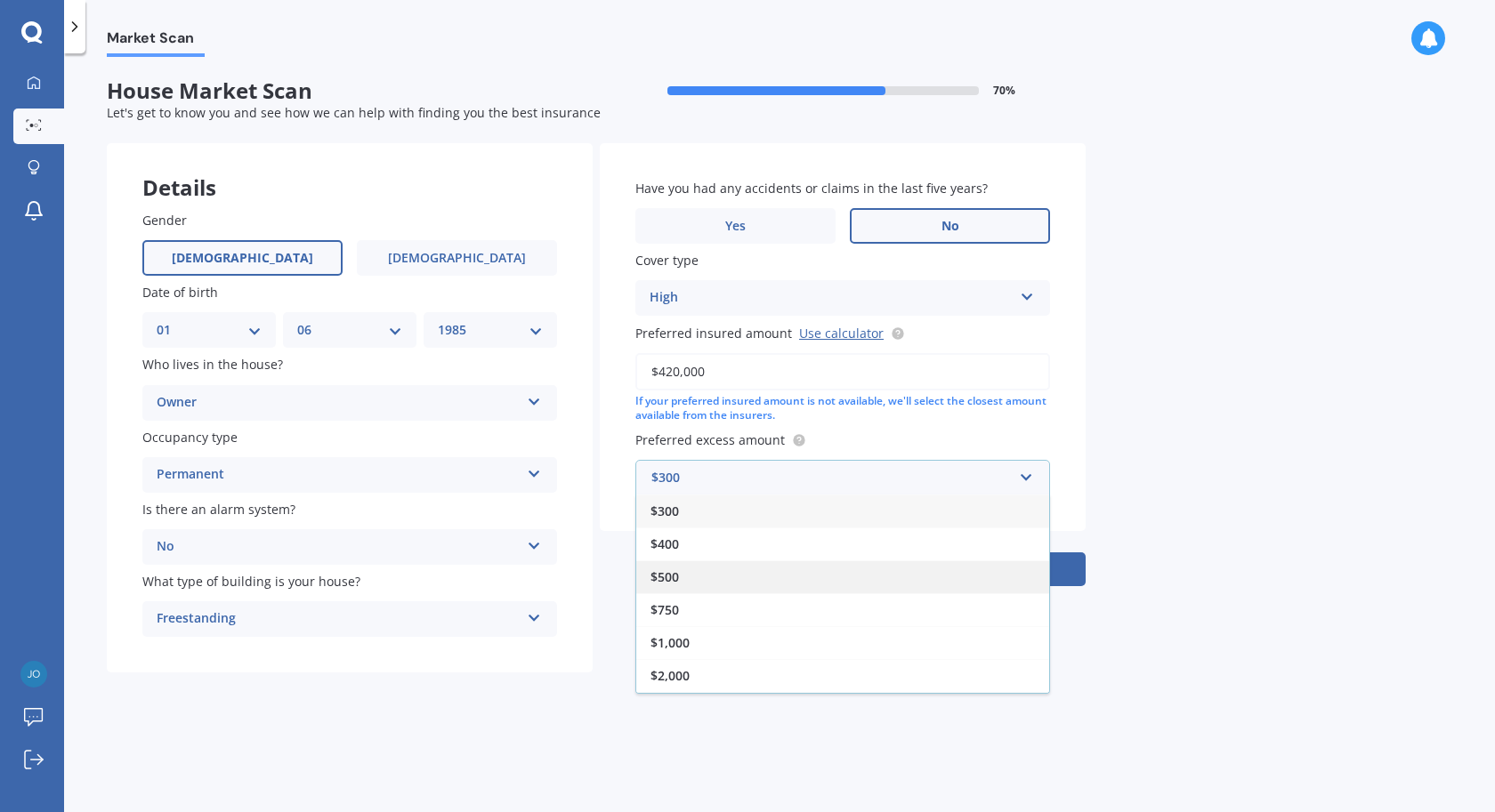
click at [678, 575] on span "$500" at bounding box center [665, 577] width 29 height 17
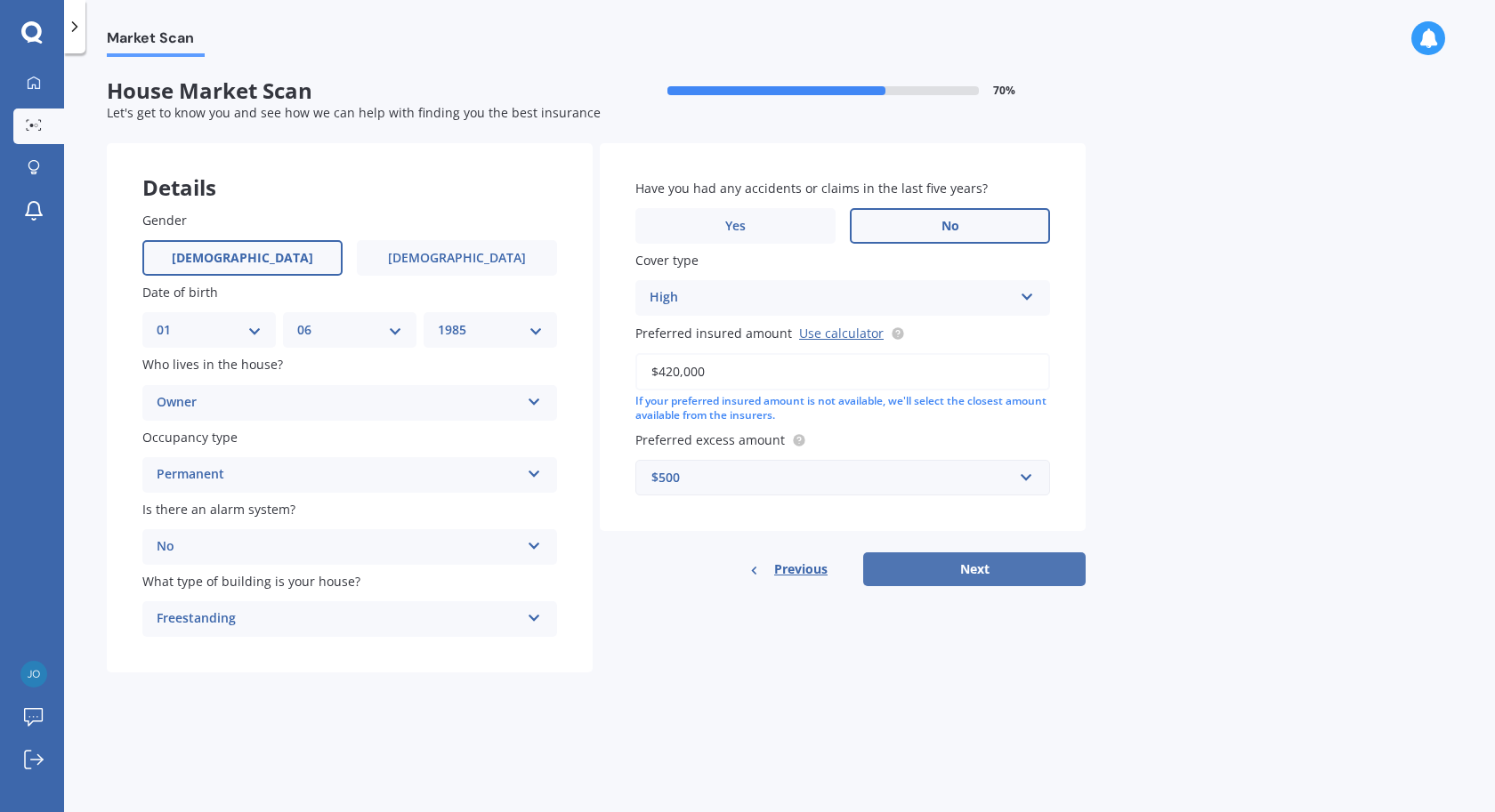
click at [921, 573] on button "Next" at bounding box center [974, 568] width 223 height 33
select select "01"
select select "06"
select select "1985"
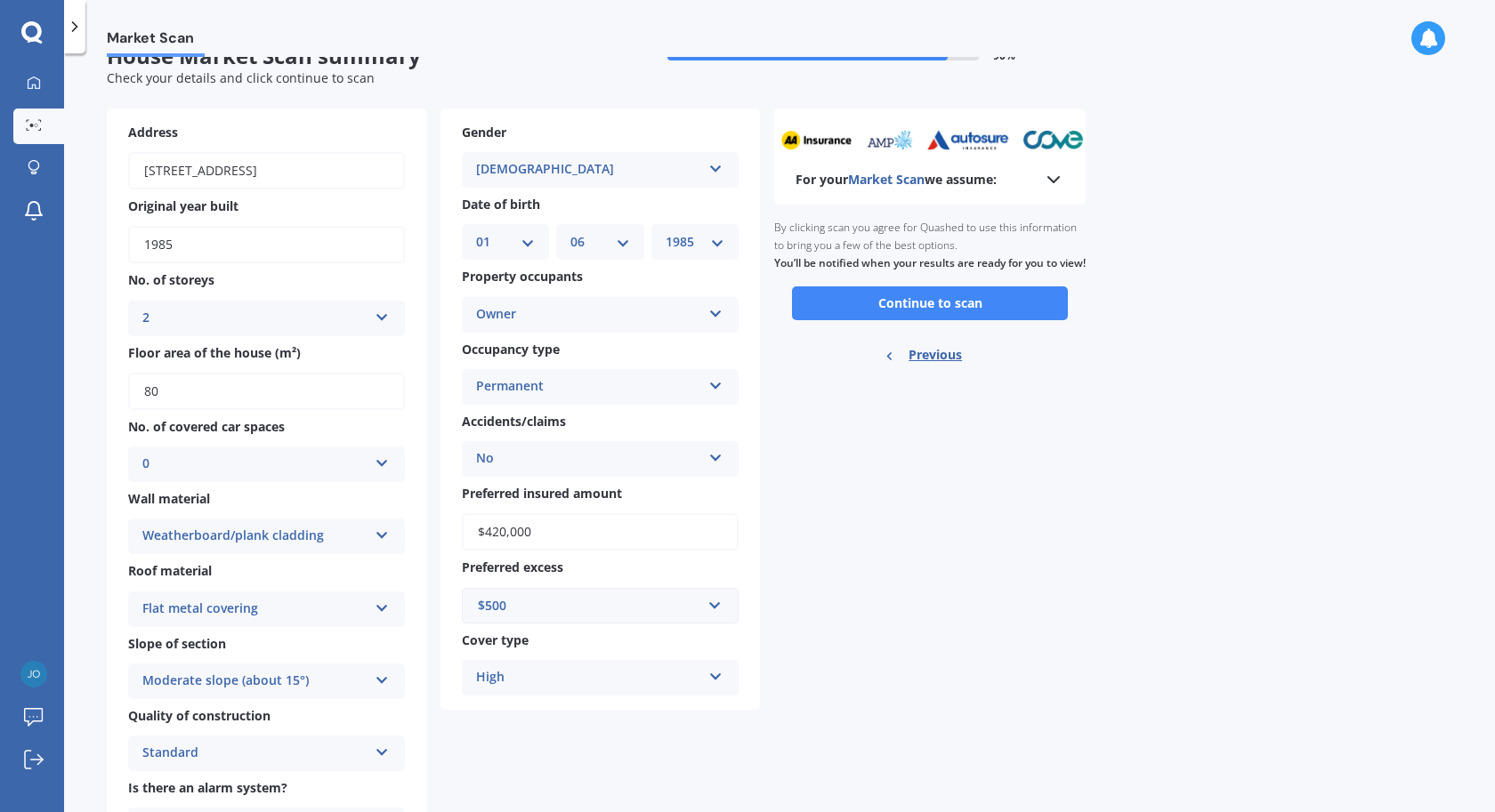
scroll to position [117, 0]
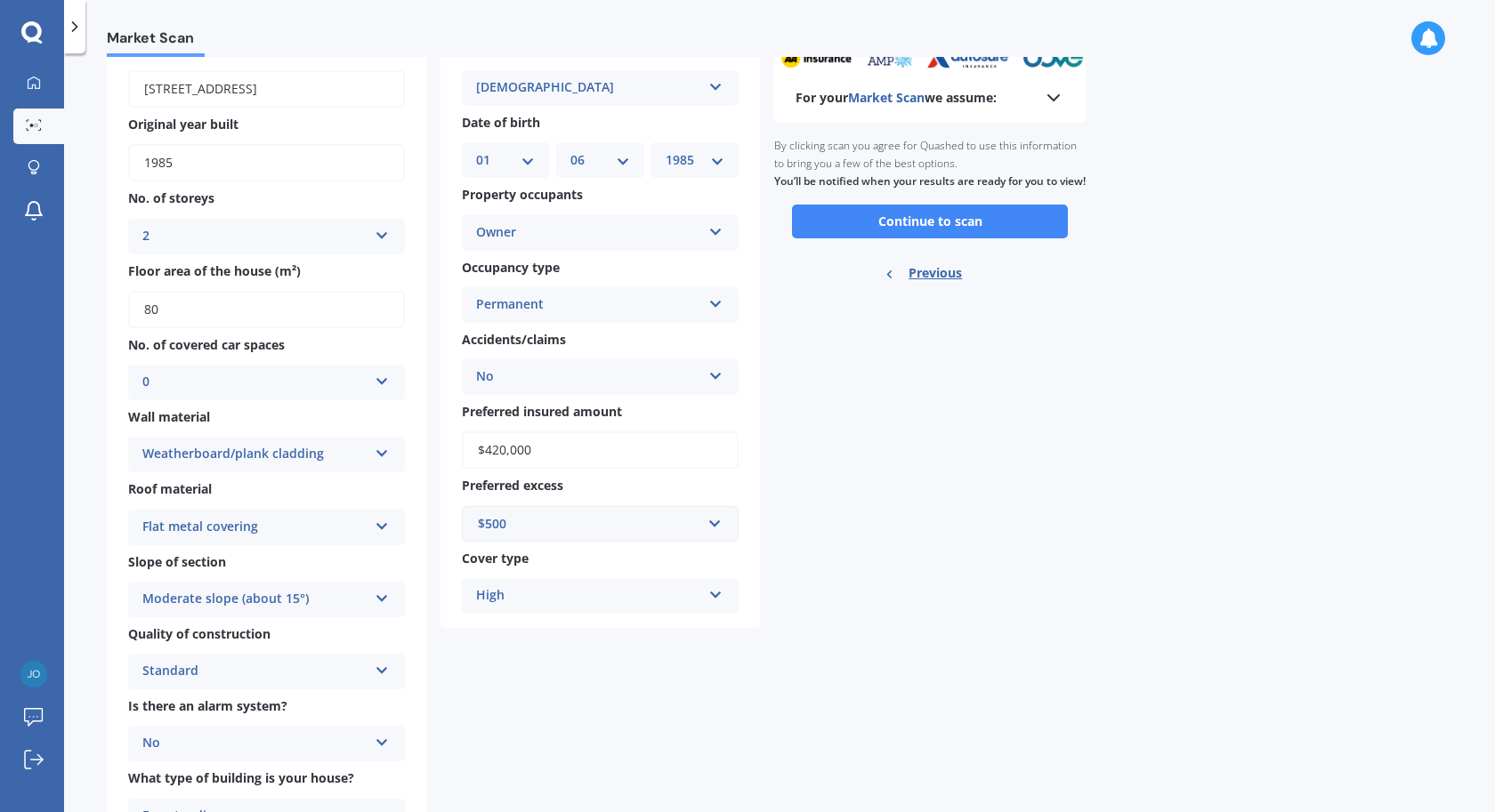
click at [586, 585] on div "High High" at bounding box center [600, 595] width 277 height 35
click at [602, 532] on div "$500" at bounding box center [590, 524] width 224 height 19
click at [552, 643] on div "$1,000" at bounding box center [600, 657] width 275 height 32
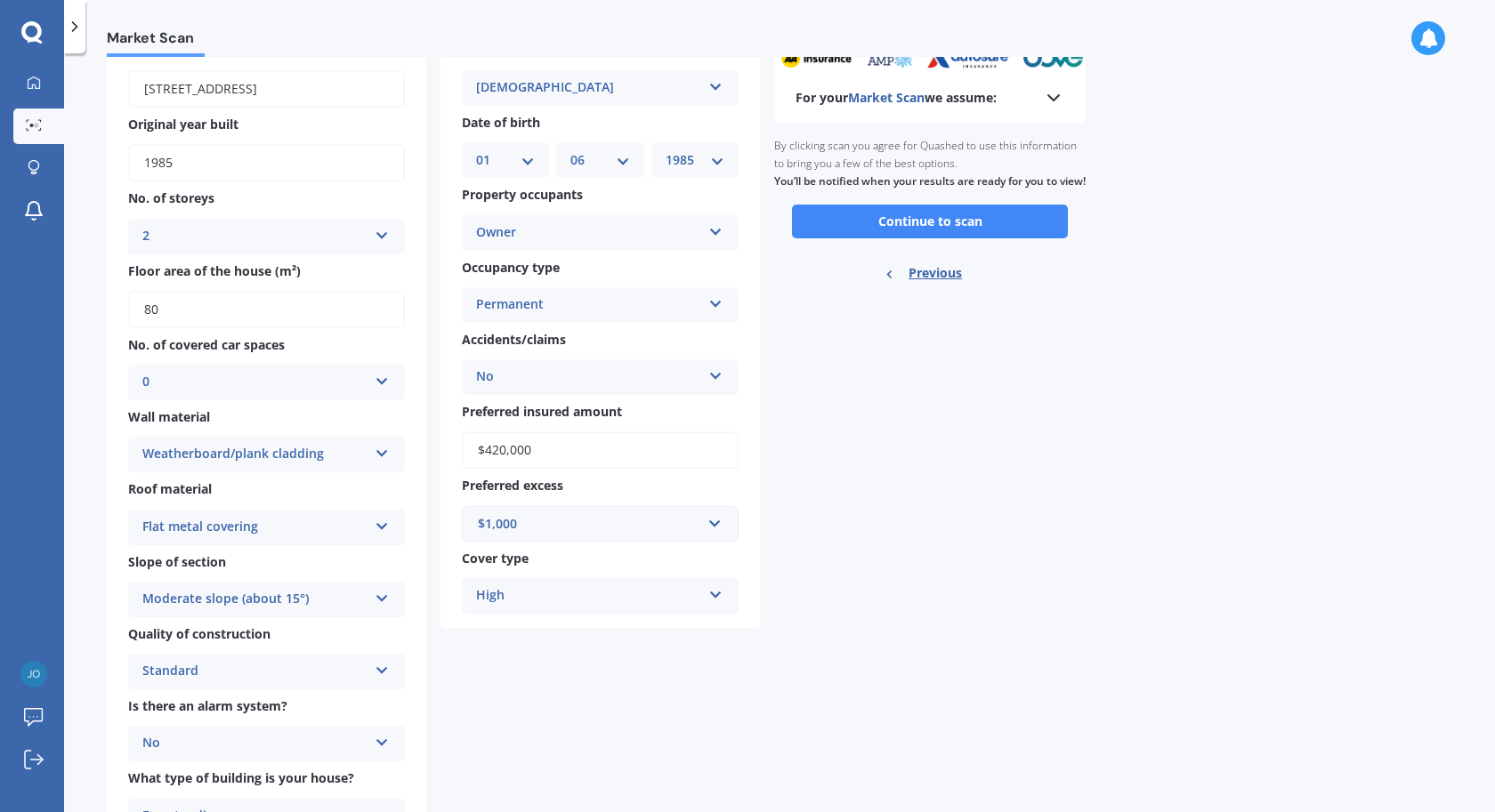
scroll to position [0, 0]
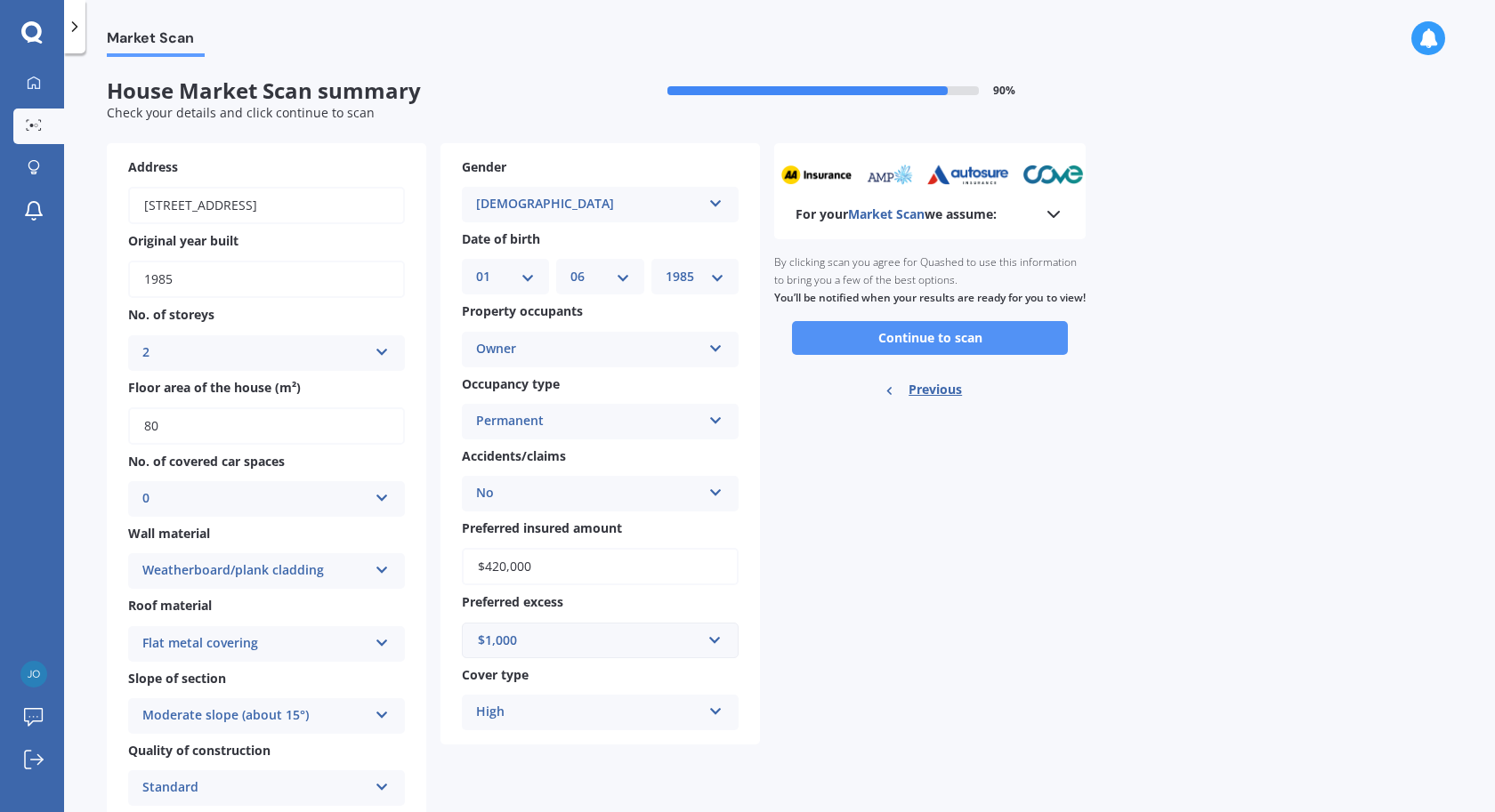
click at [832, 354] on button "Continue to scan" at bounding box center [930, 337] width 276 height 33
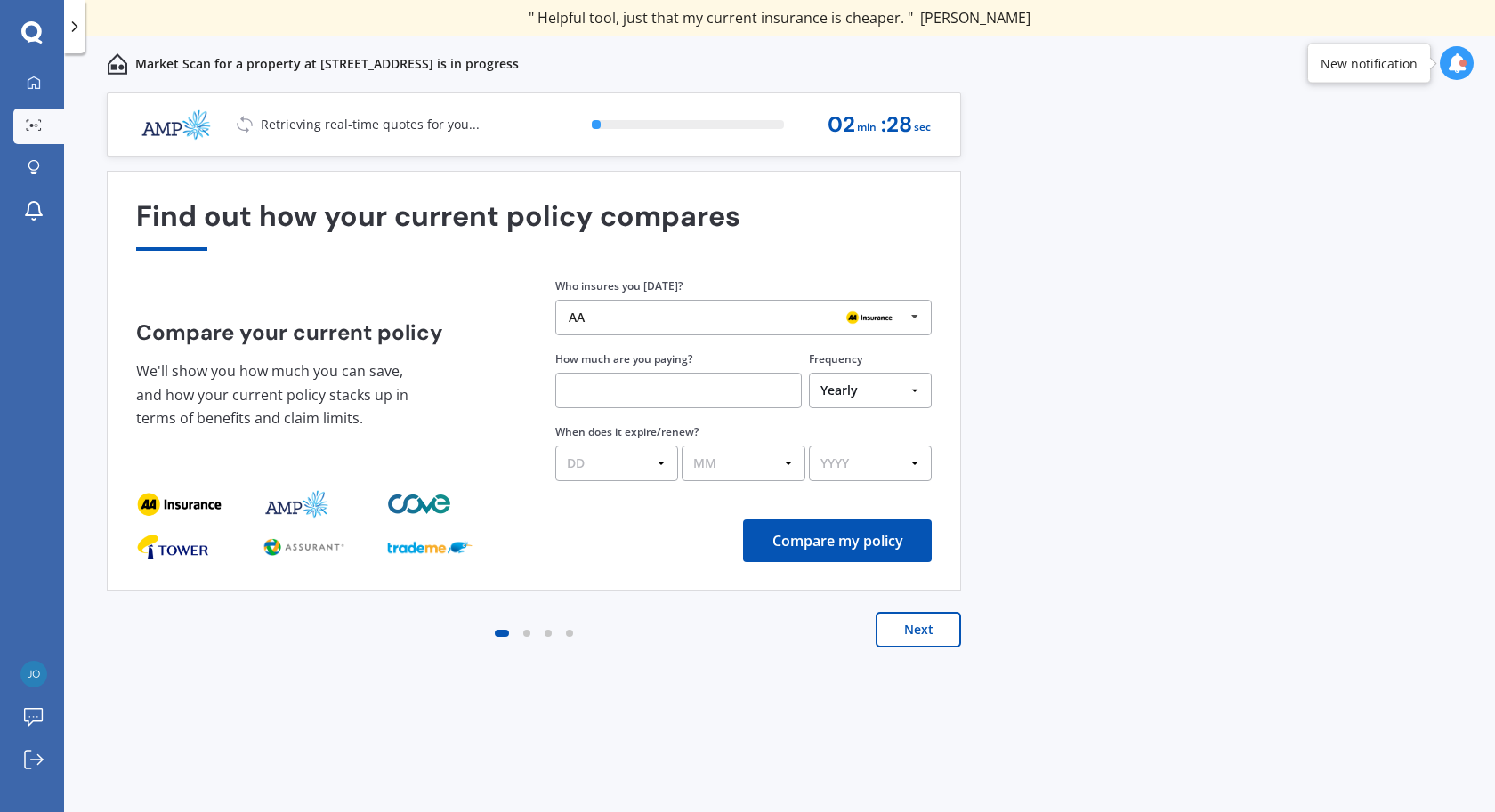
click at [838, 550] on button "Compare my policy" at bounding box center [836, 541] width 188 height 43
click at [624, 401] on input "text" at bounding box center [679, 390] width 247 height 35
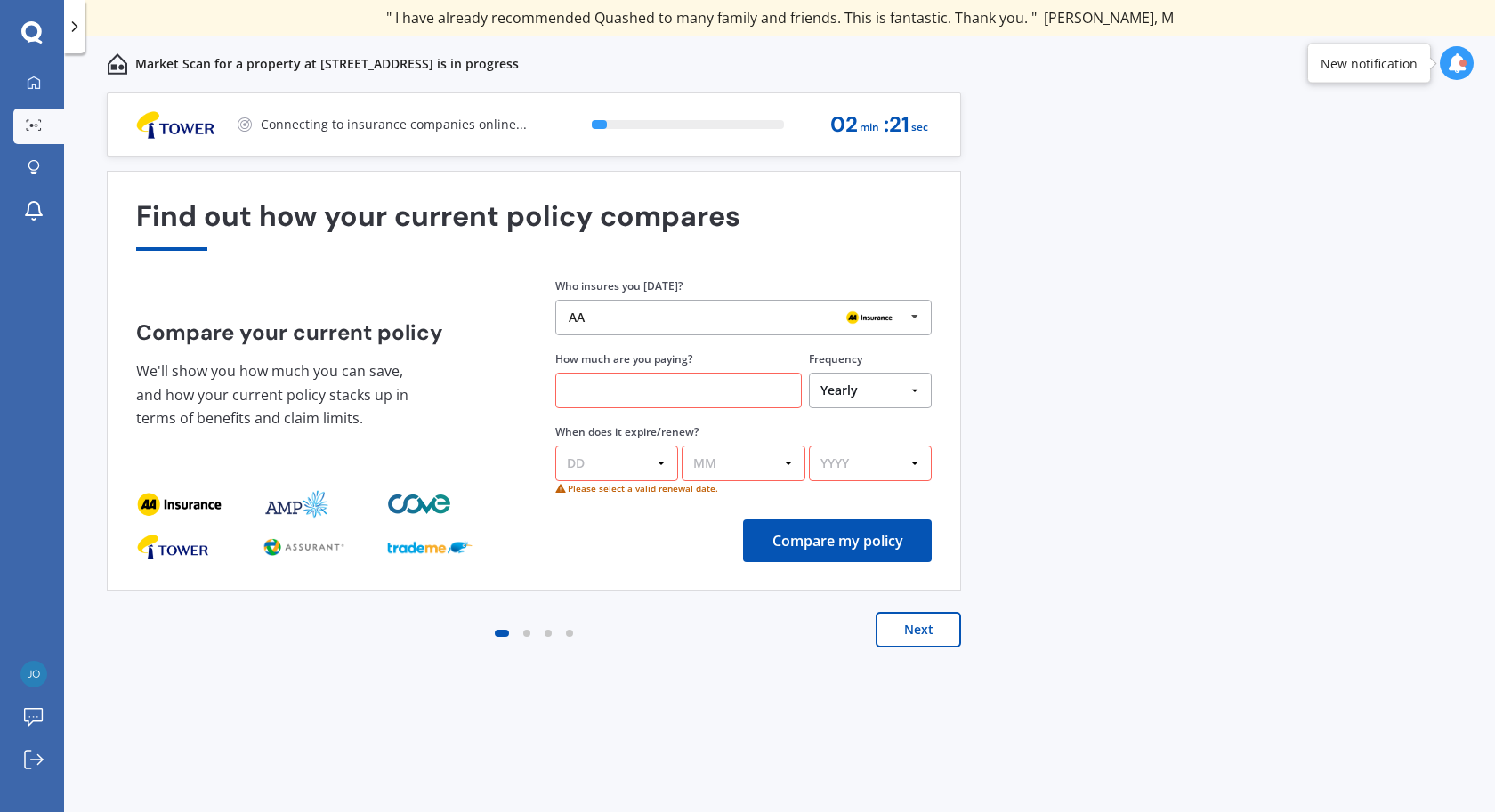
click at [727, 400] on input "text" at bounding box center [679, 390] width 247 height 35
type input "$2,900.00"
click at [555, 445] on select "DD 01 02 03 04 05 06 07 08 09 10 11 12 13 14 15 16 17 18 19 20 21 22 23 24 25 2…" at bounding box center [617, 462] width 122 height 35
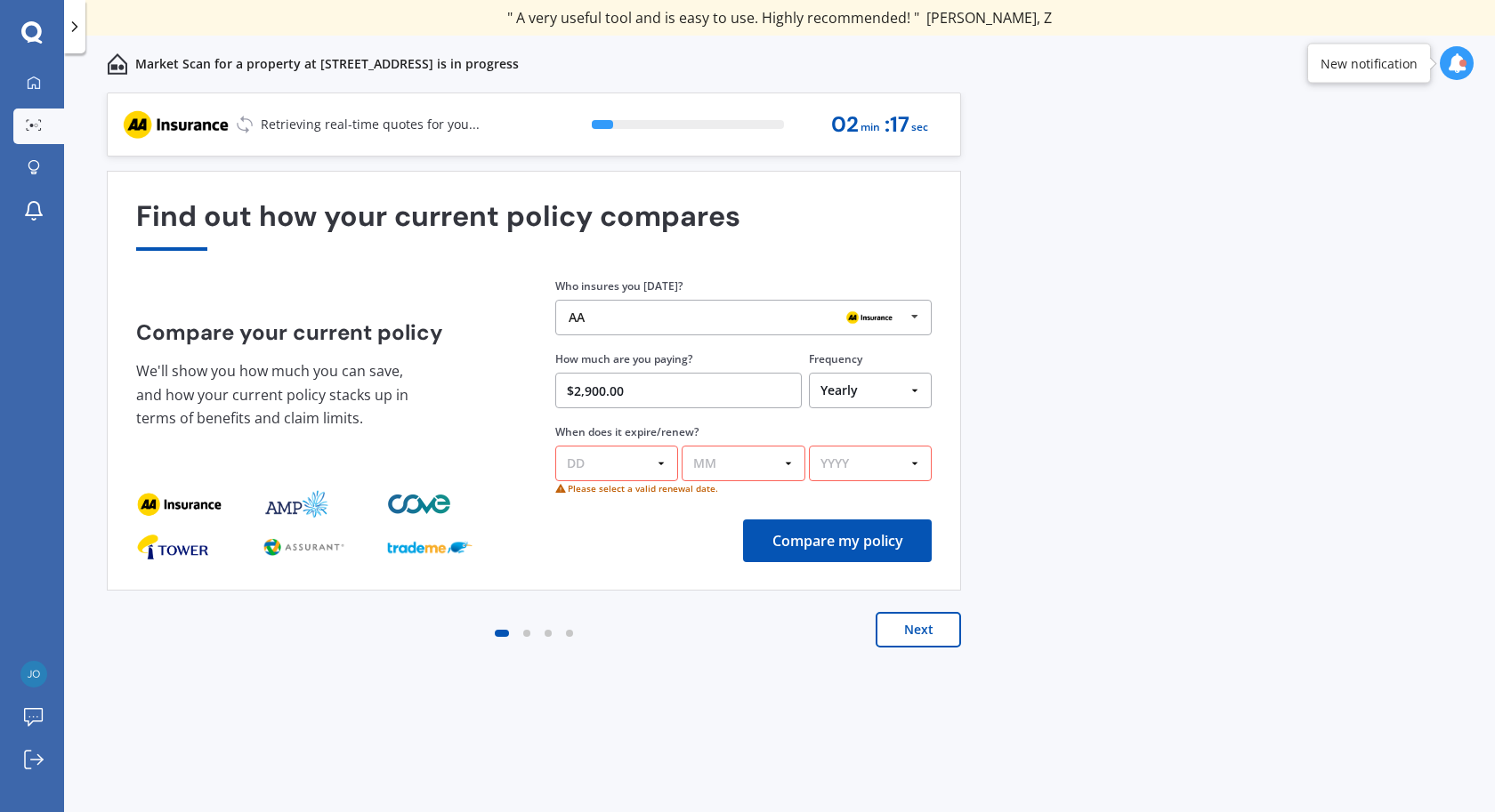
click at [458, 452] on div "Compare your current policy We'll show you how much you can save, and how your …" at bounding box center [533, 379] width 795 height 204
click at [555, 445] on select "DD 01 02 03 04 05 06 07 08 09 10 11 12 13 14 15 16 17 18 19 20 21 22 23 24 25 2…" at bounding box center [617, 462] width 122 height 35
select select "16"
click option "16" at bounding box center [0, 0] width 0 height 0
click option "08" at bounding box center [0, 0] width 0 height 0
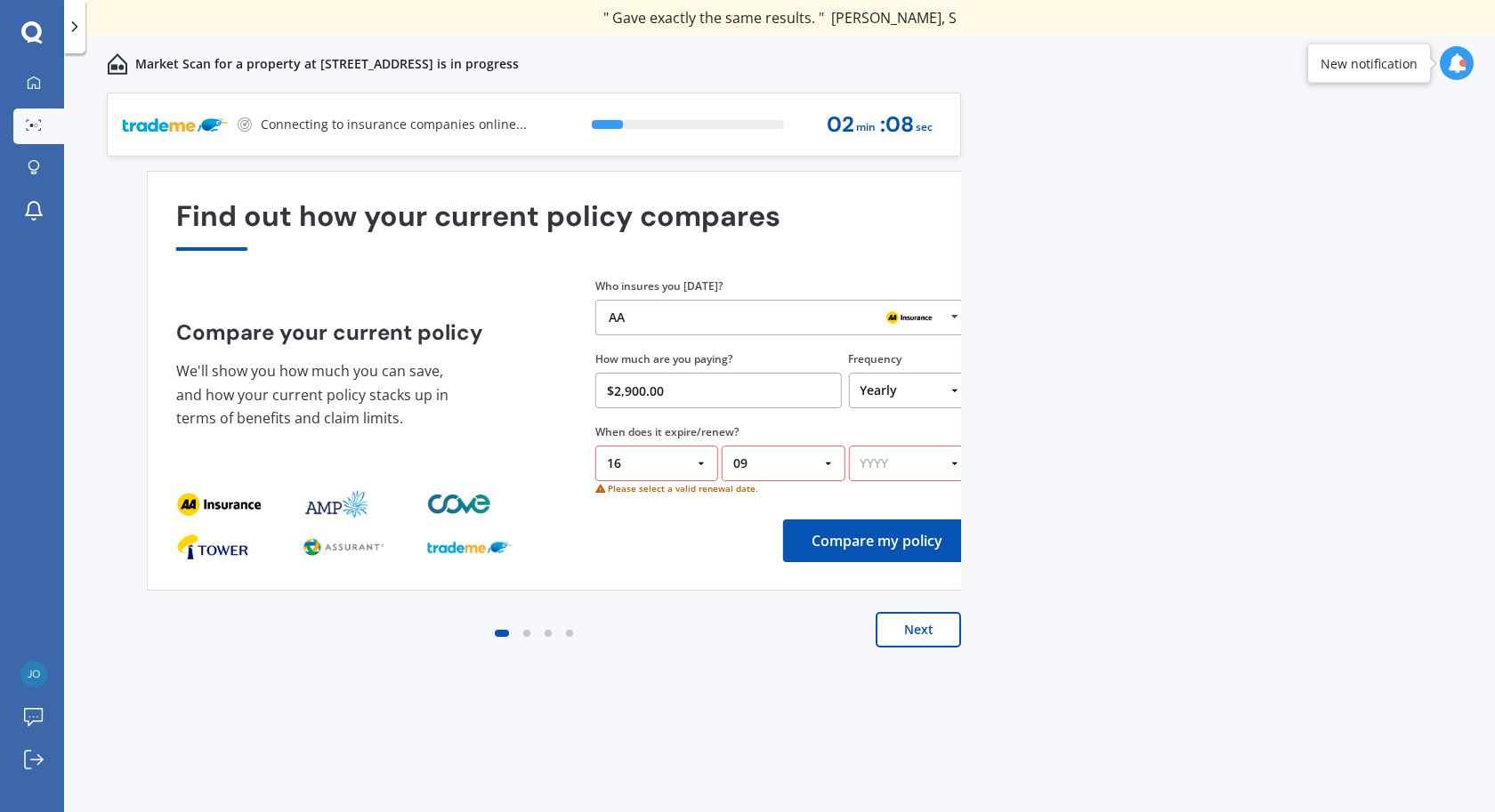
click option "09" at bounding box center [0, 0] width 0 height 0
select select "10"
click option "10" at bounding box center [0, 0] width 0 height 0
select select "2025"
click option "2025" at bounding box center [0, 0] width 0 height 0
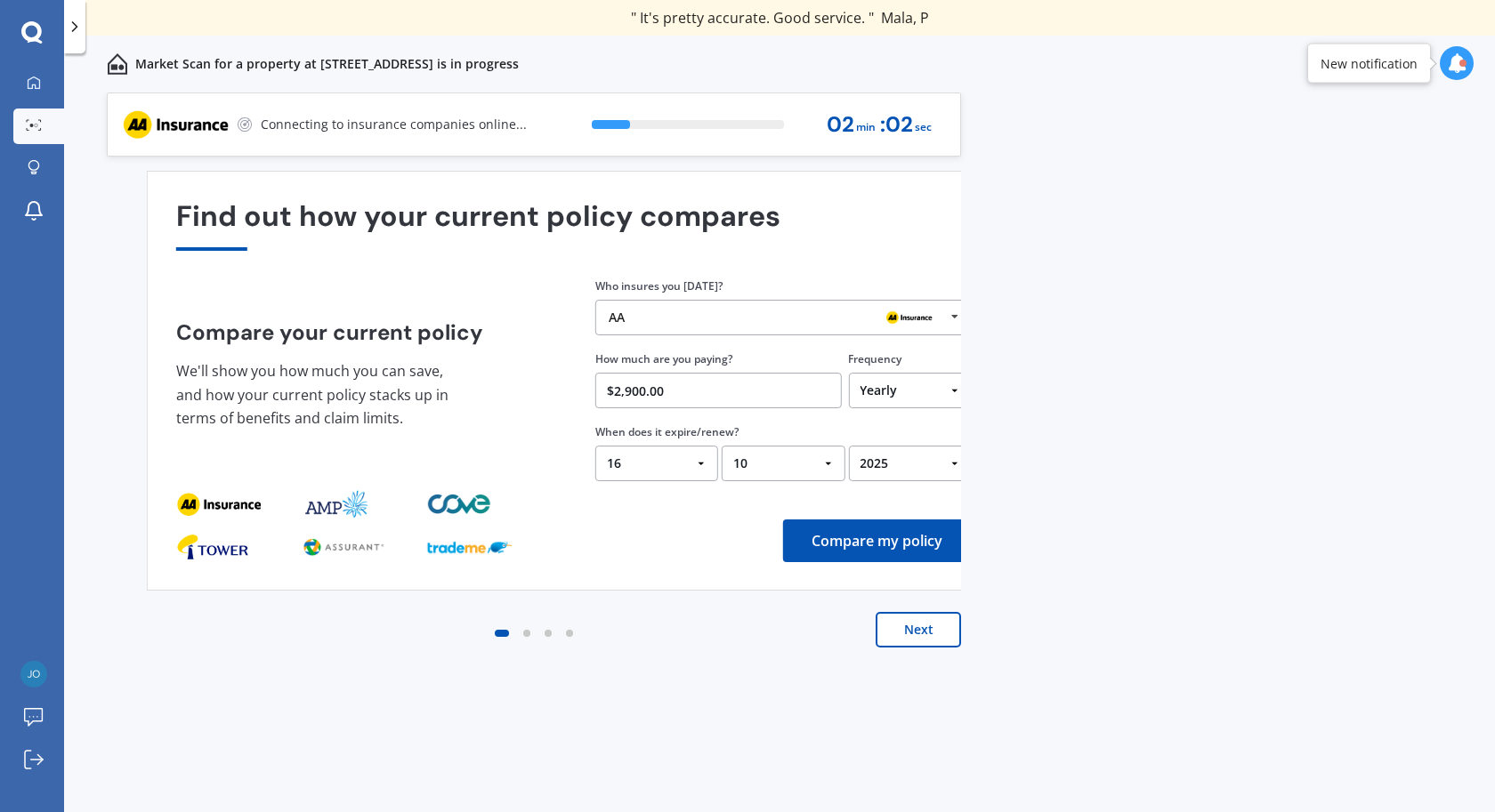
click at [873, 545] on button "Compare my policy" at bounding box center [877, 541] width 188 height 43
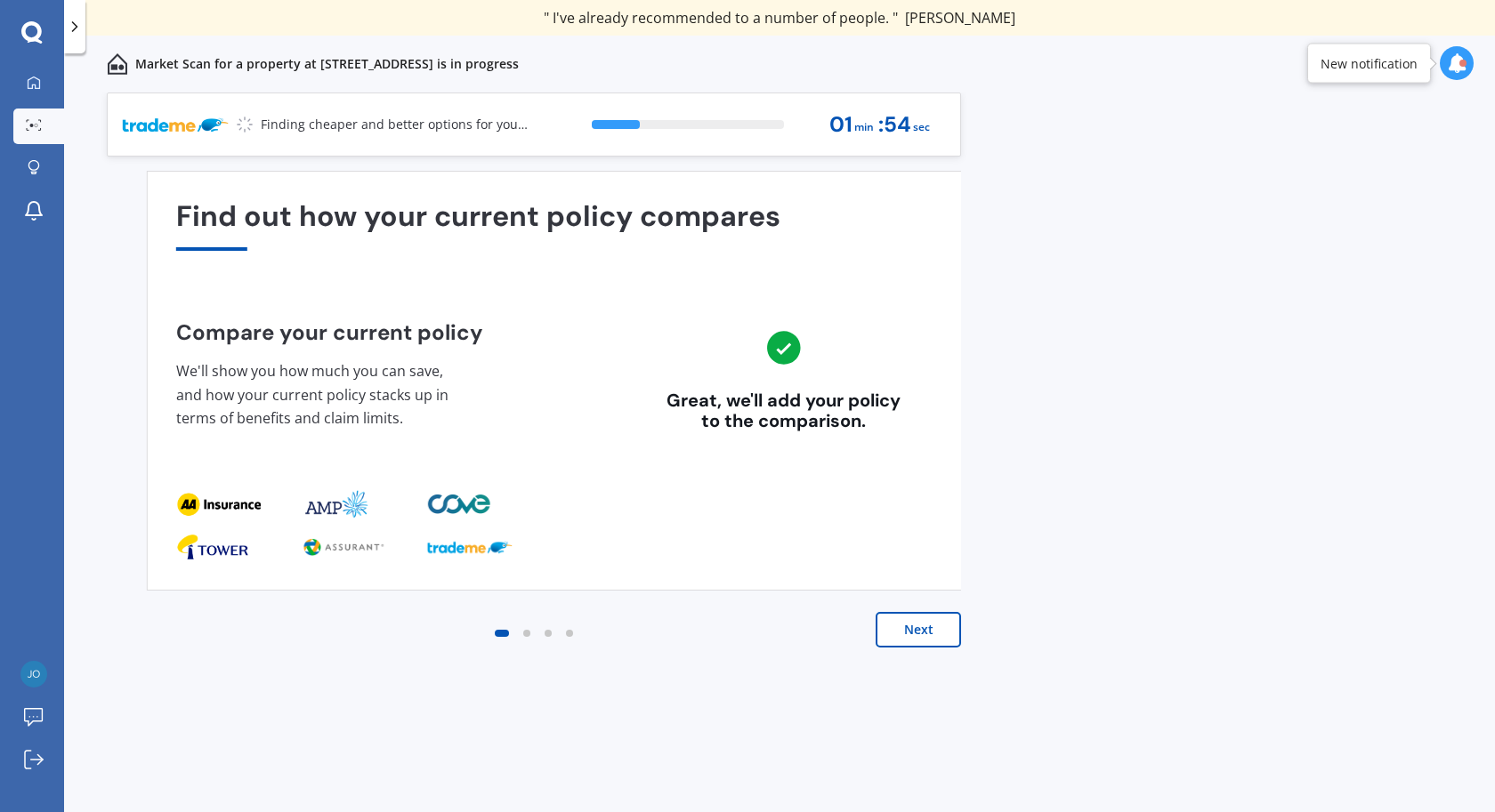
click at [926, 641] on button "Next" at bounding box center [918, 630] width 85 height 35
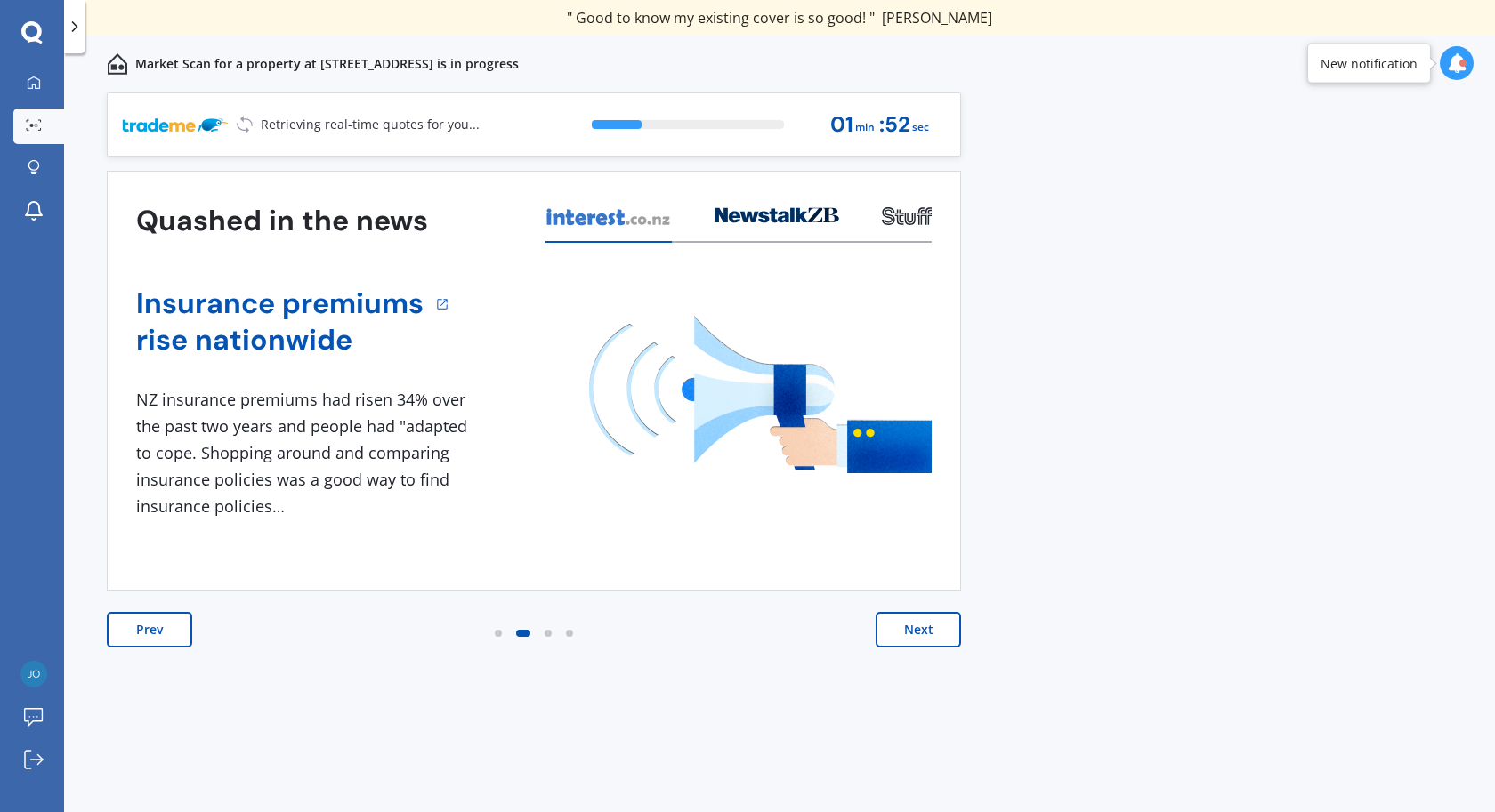
click at [926, 641] on button "Next" at bounding box center [918, 630] width 85 height 35
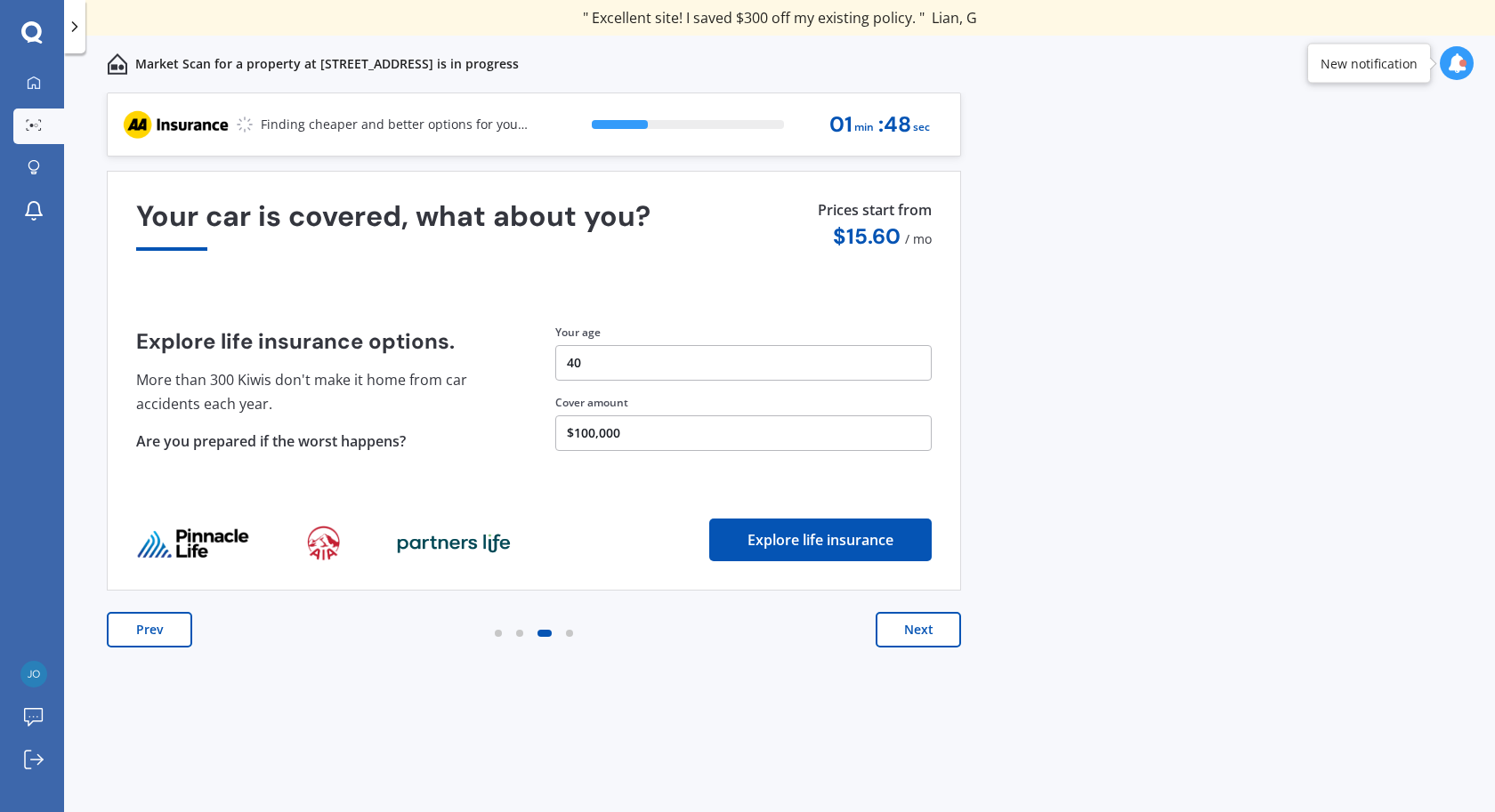
click at [926, 641] on button "Next" at bounding box center [918, 630] width 85 height 35
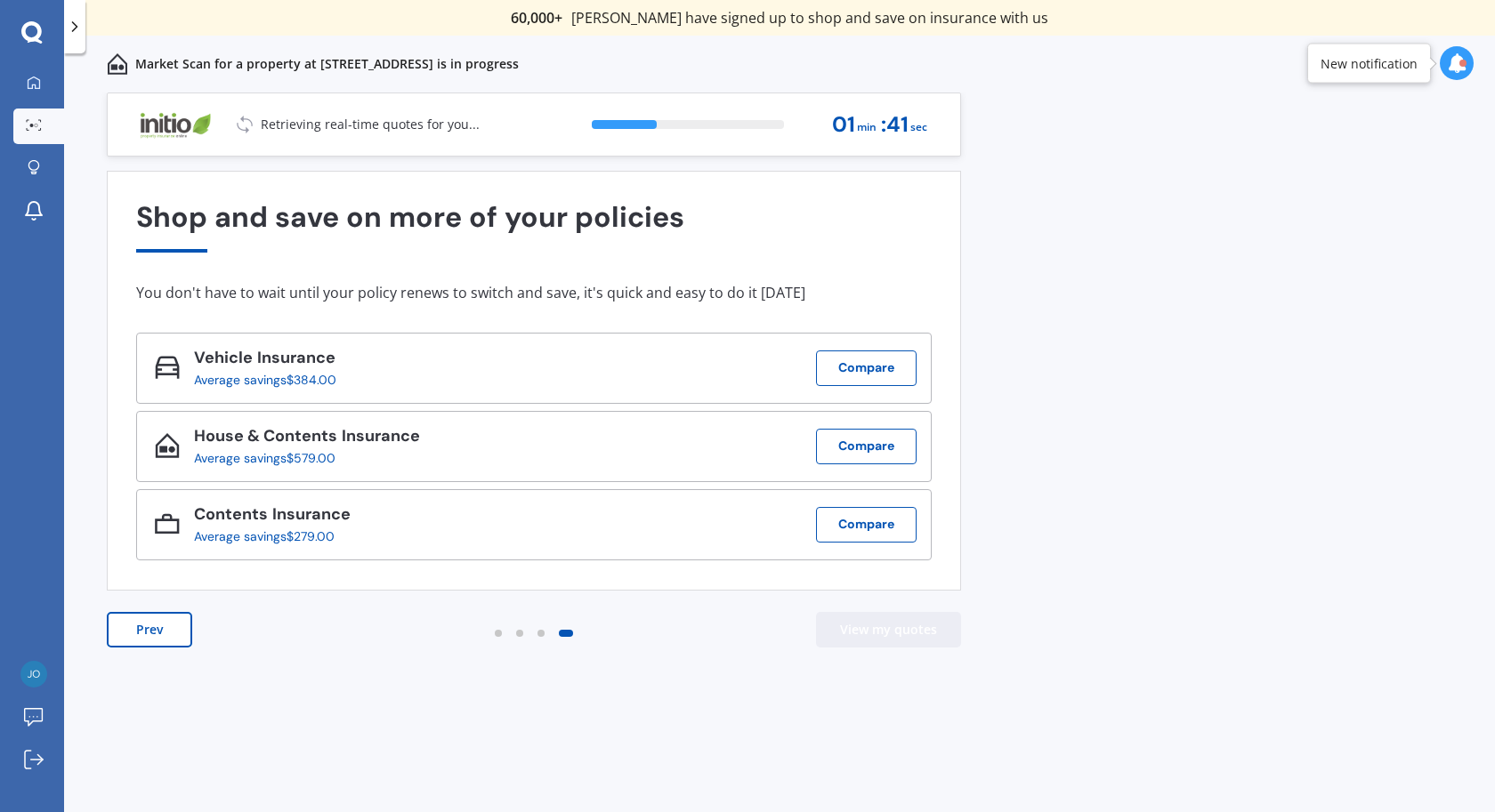
click at [926, 641] on button "View my quotes" at bounding box center [889, 630] width 145 height 35
click at [895, 623] on button "View my quotes" at bounding box center [889, 630] width 145 height 35
click at [869, 632] on button "View my quotes" at bounding box center [889, 630] width 145 height 35
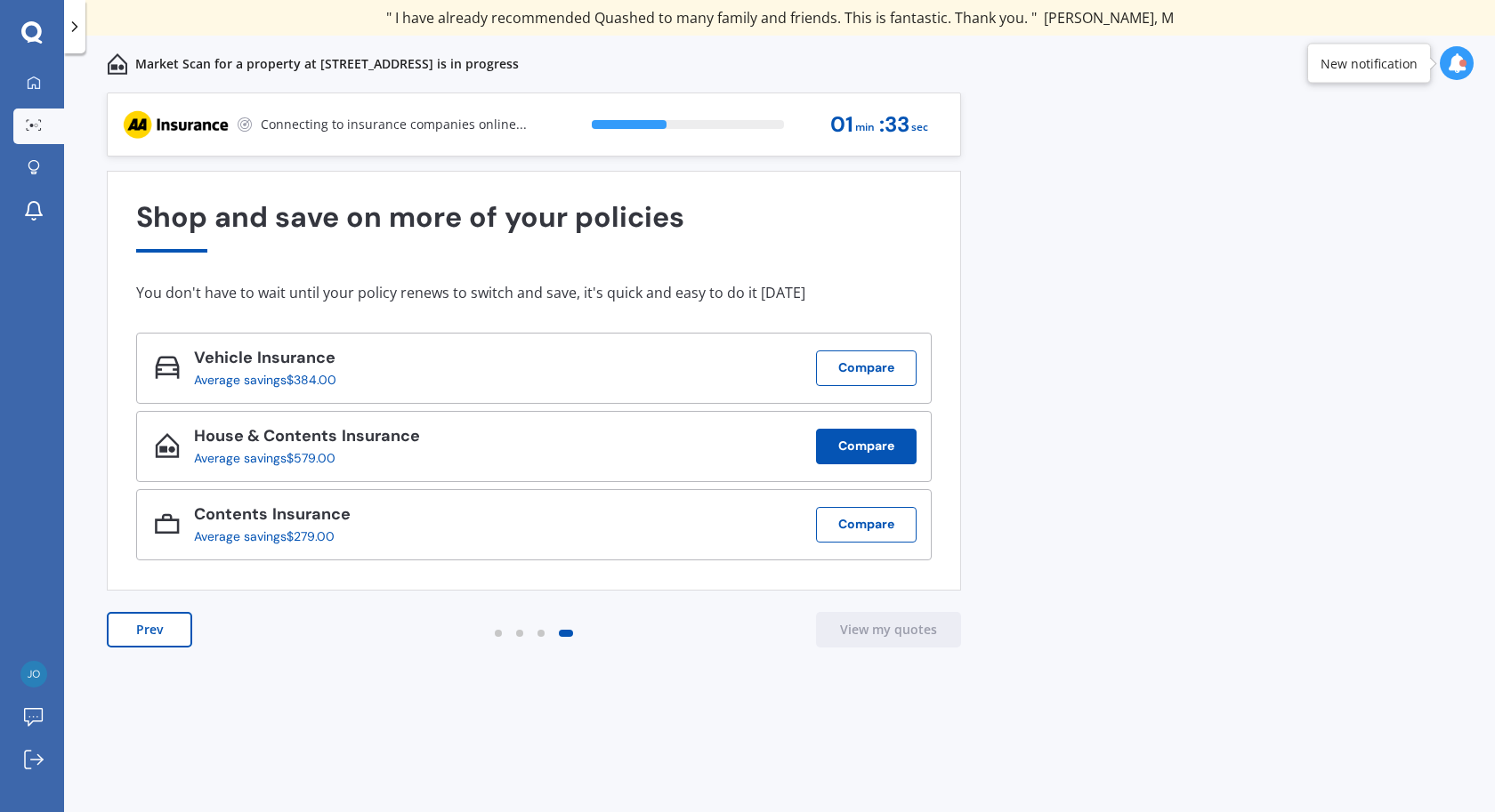
click at [856, 447] on button "Compare" at bounding box center [866, 446] width 100 height 35
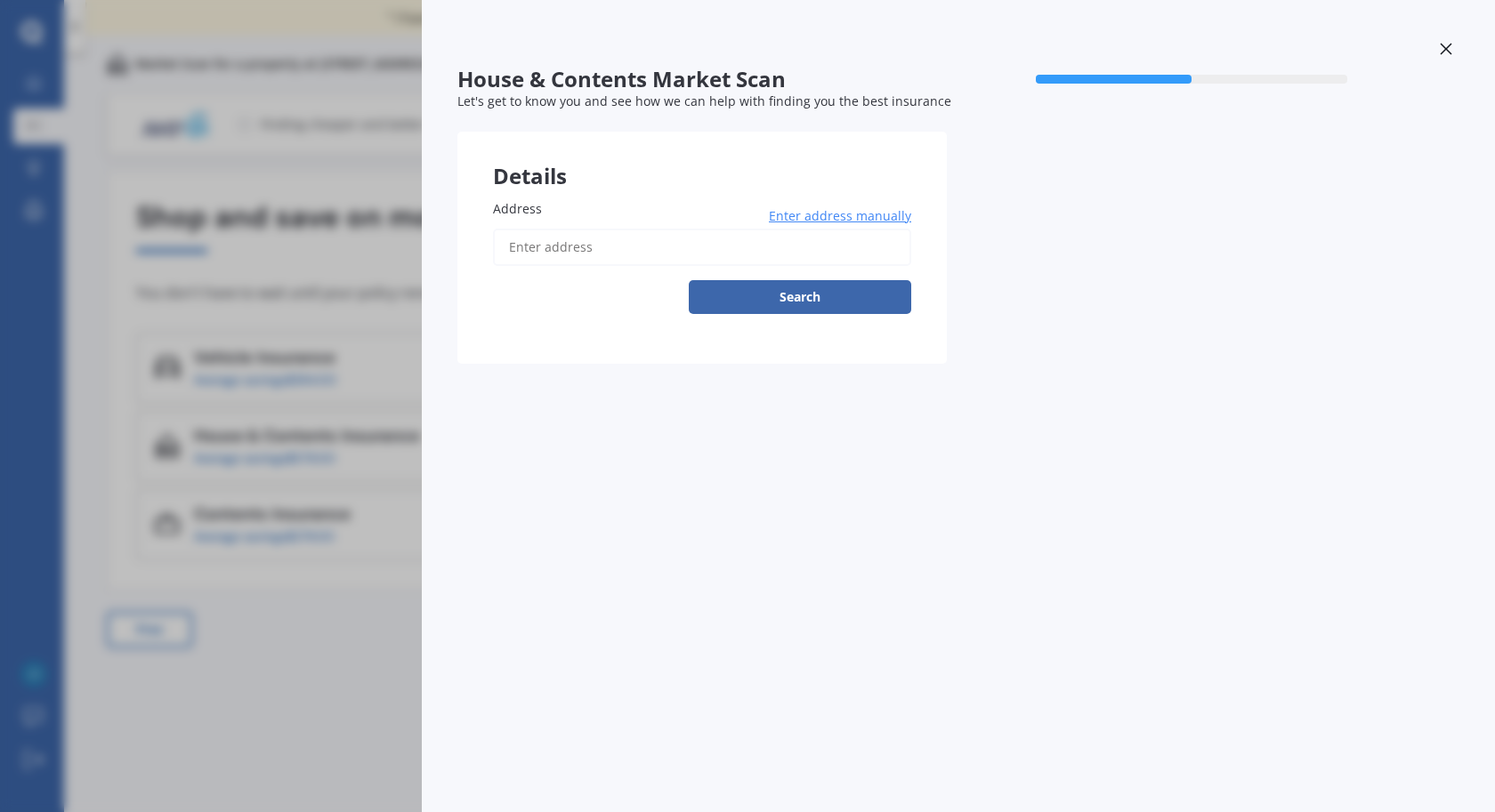
click at [329, 292] on div "House & Contents Market Scan 50 % Let's get to know you and see how we can help…" at bounding box center [748, 406] width 1495 height 812
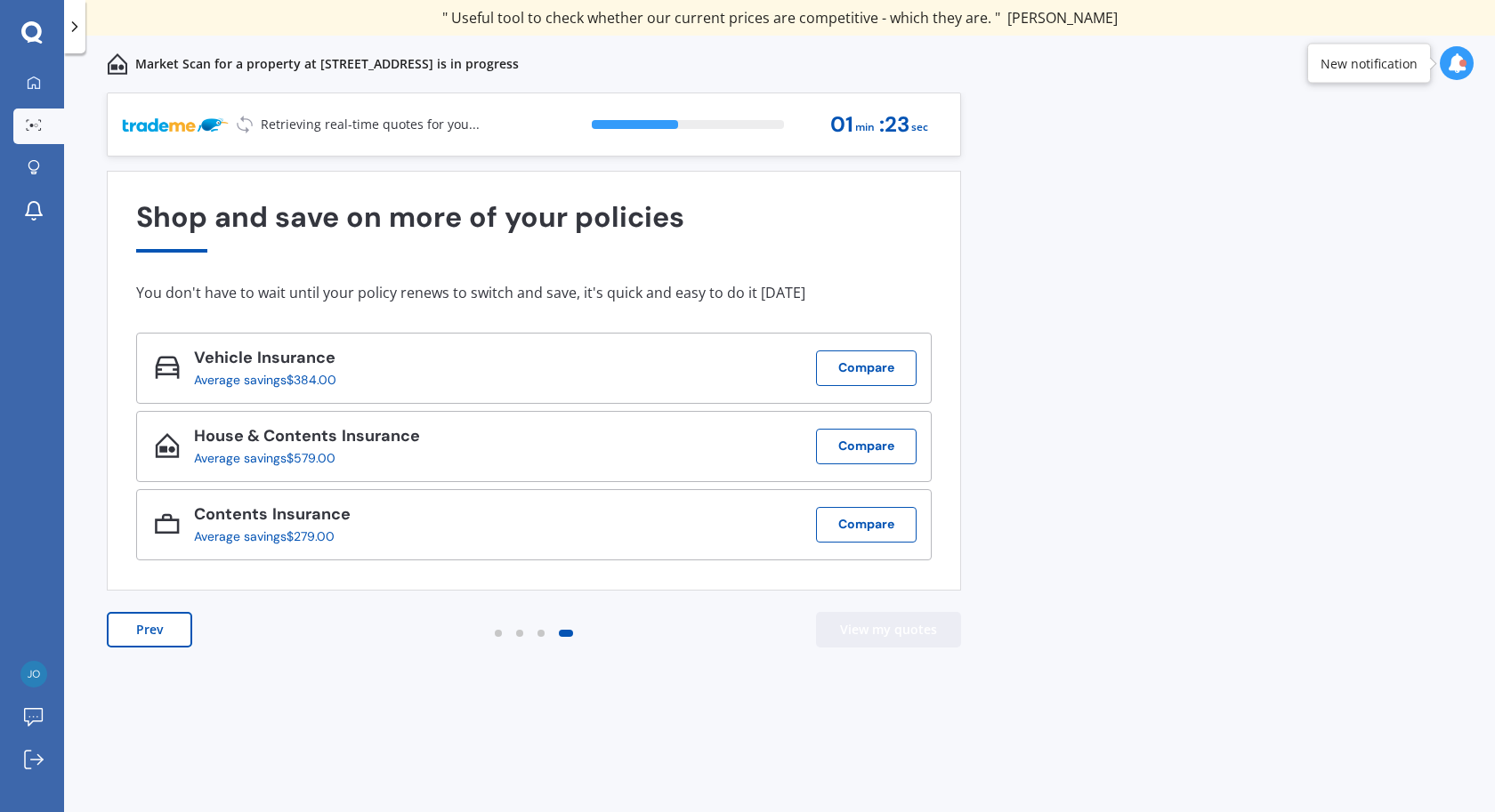
click at [878, 629] on button "View my quotes" at bounding box center [889, 630] width 145 height 35
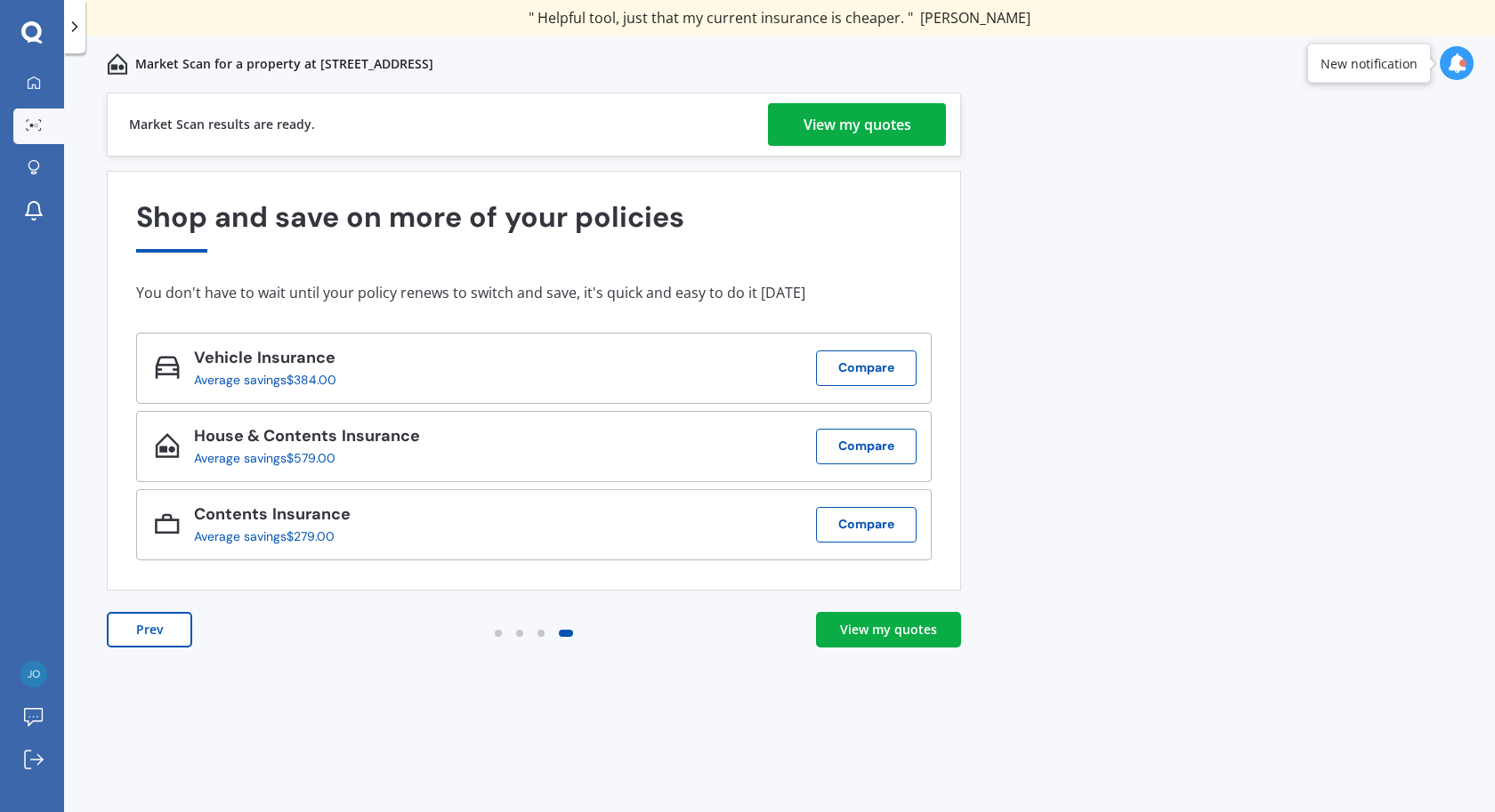
click at [921, 642] on link "View my quotes" at bounding box center [889, 630] width 145 height 35
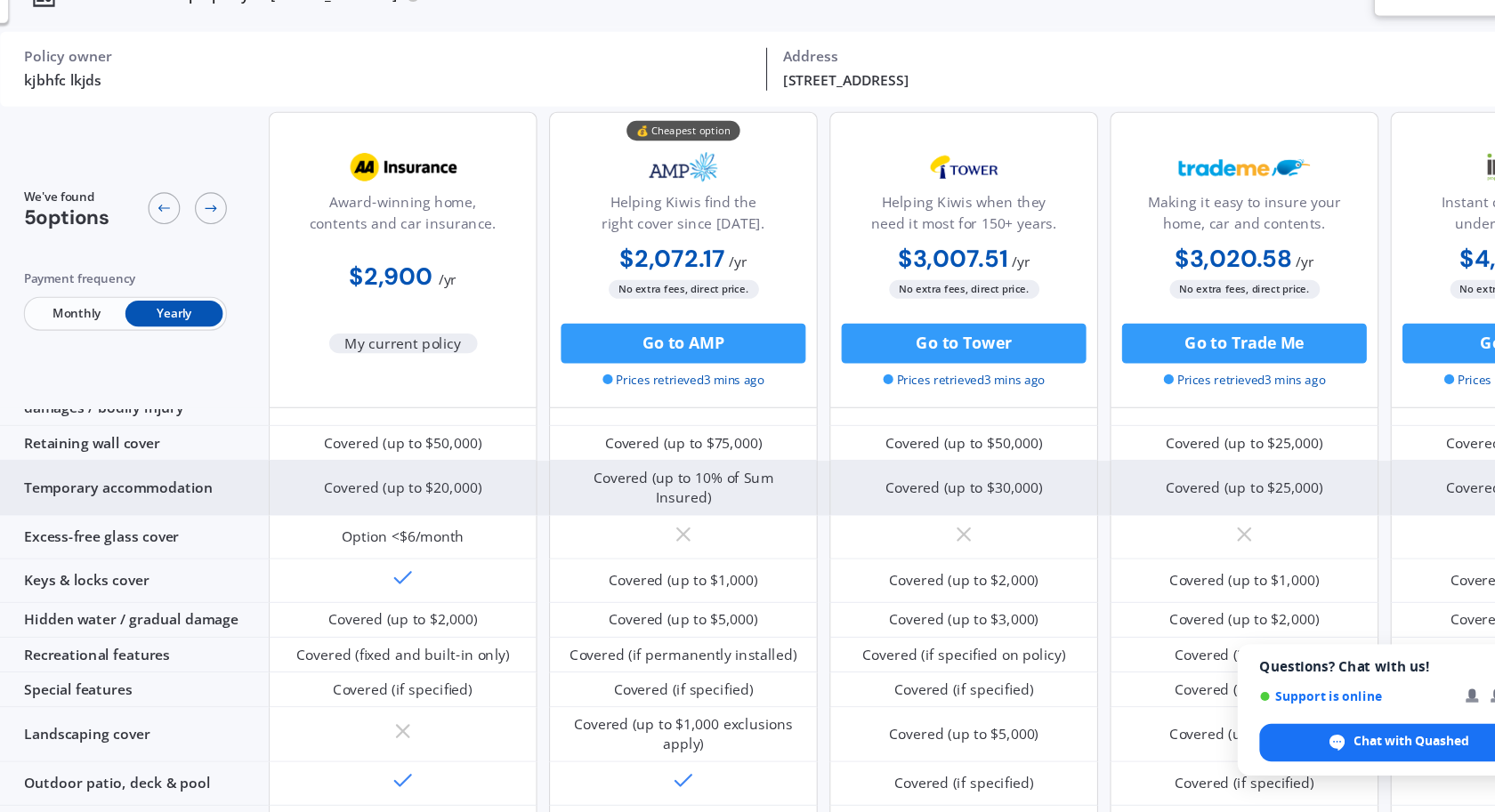
scroll to position [242, 0]
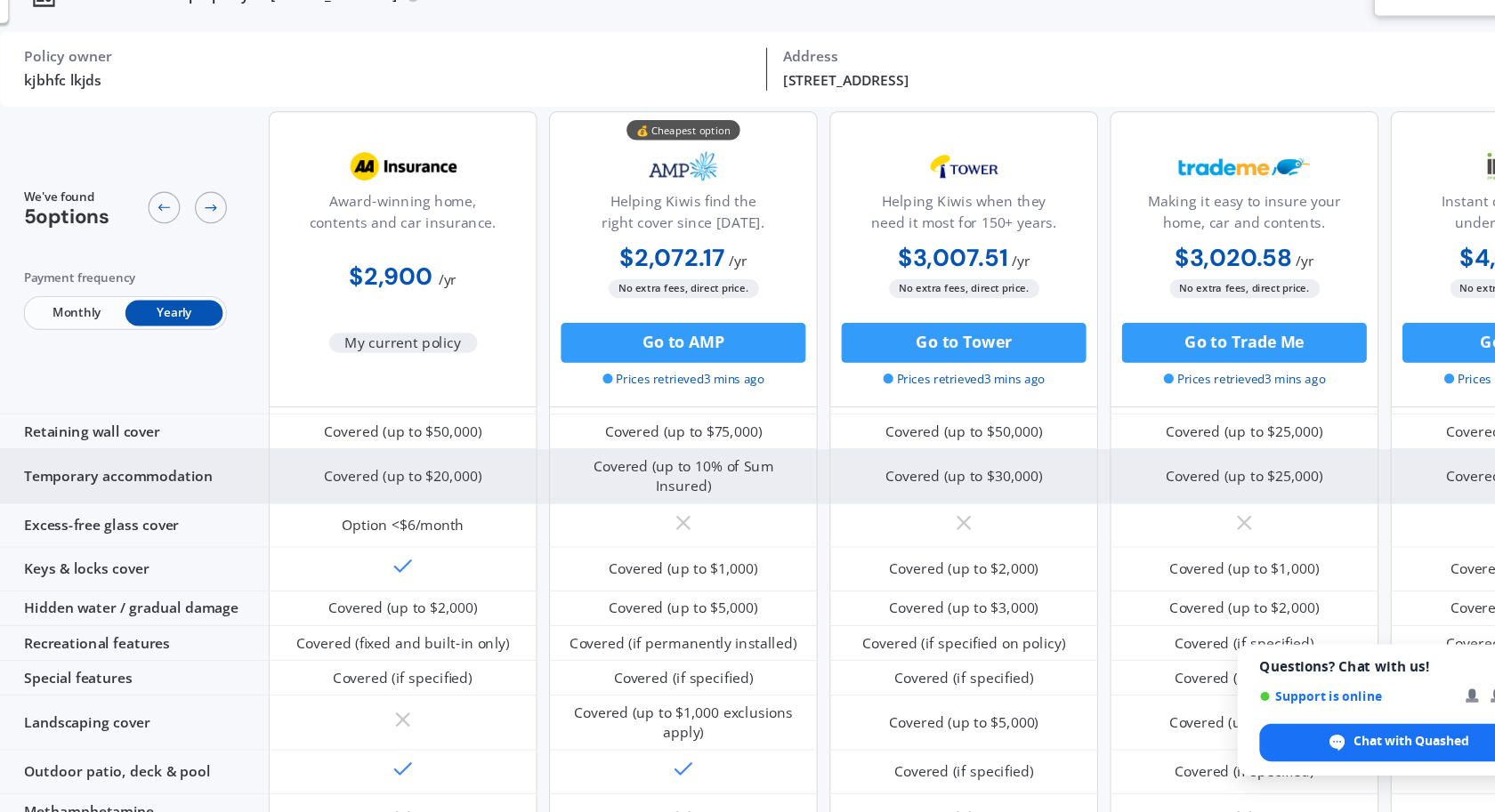
click at [597, 523] on div "Covered (up to $1,000)" at bounding box center [689, 542] width 240 height 39
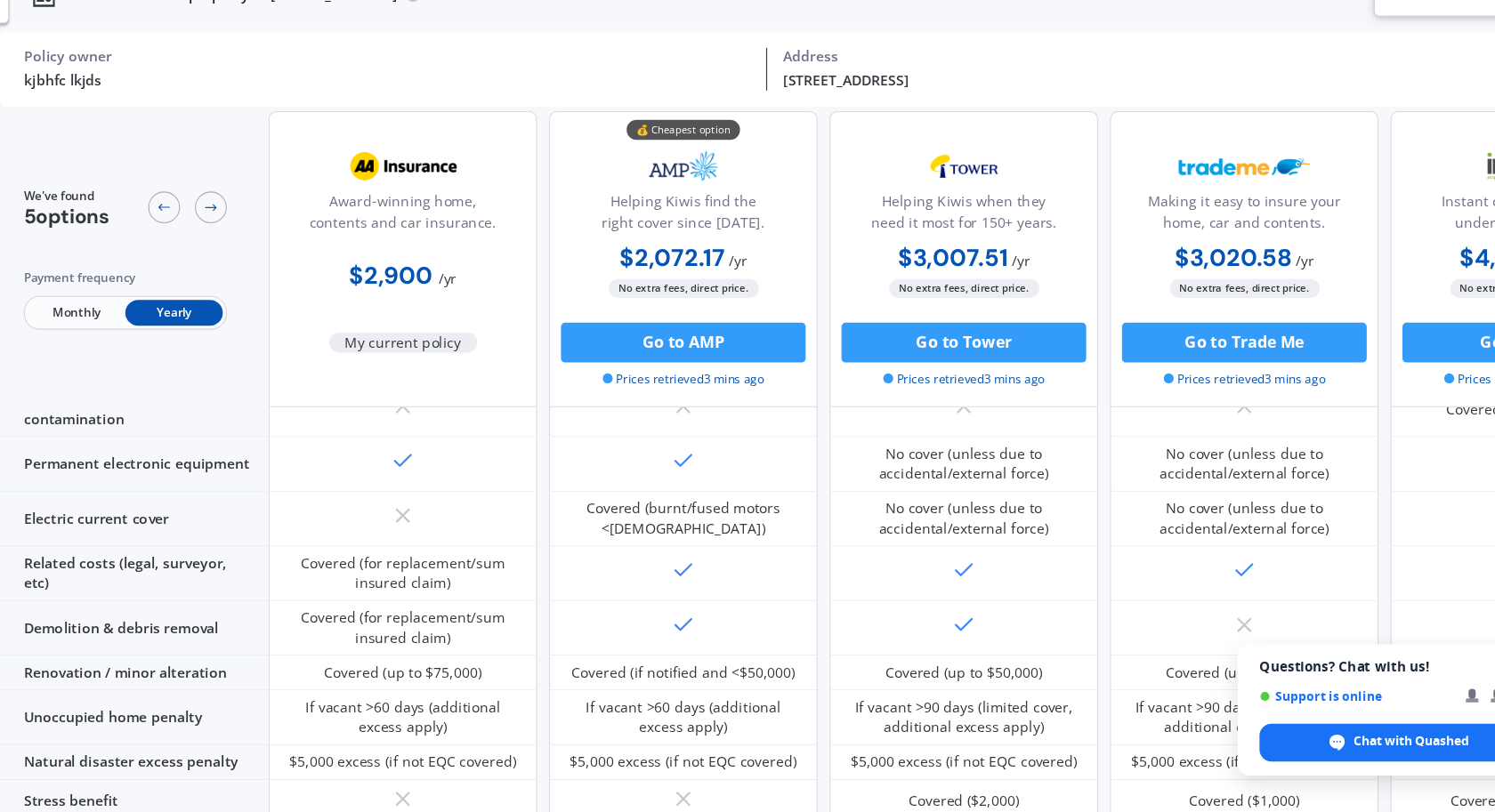
scroll to position [679, 0]
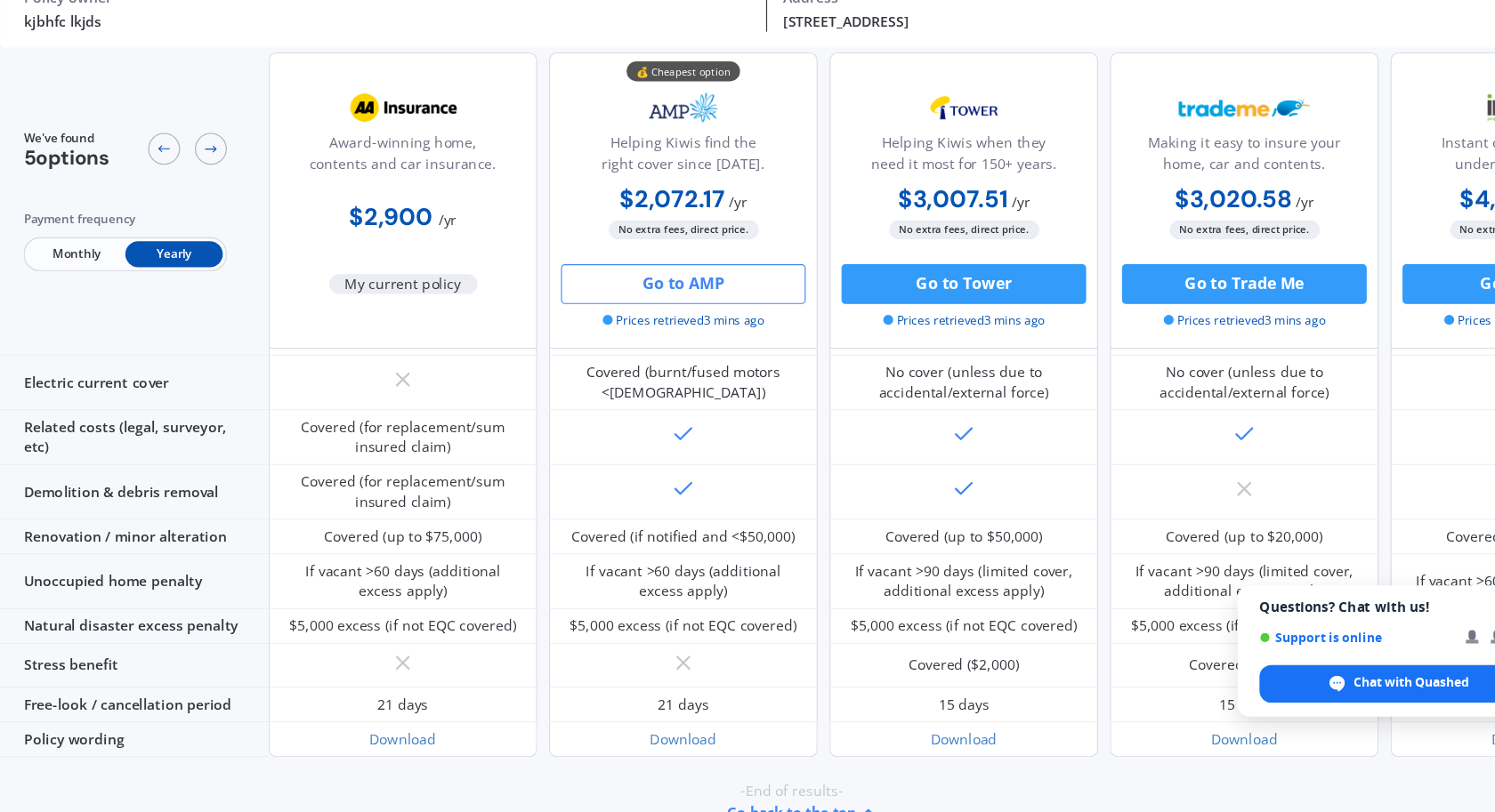
click at [679, 344] on button "Go to AMP" at bounding box center [689, 339] width 219 height 35
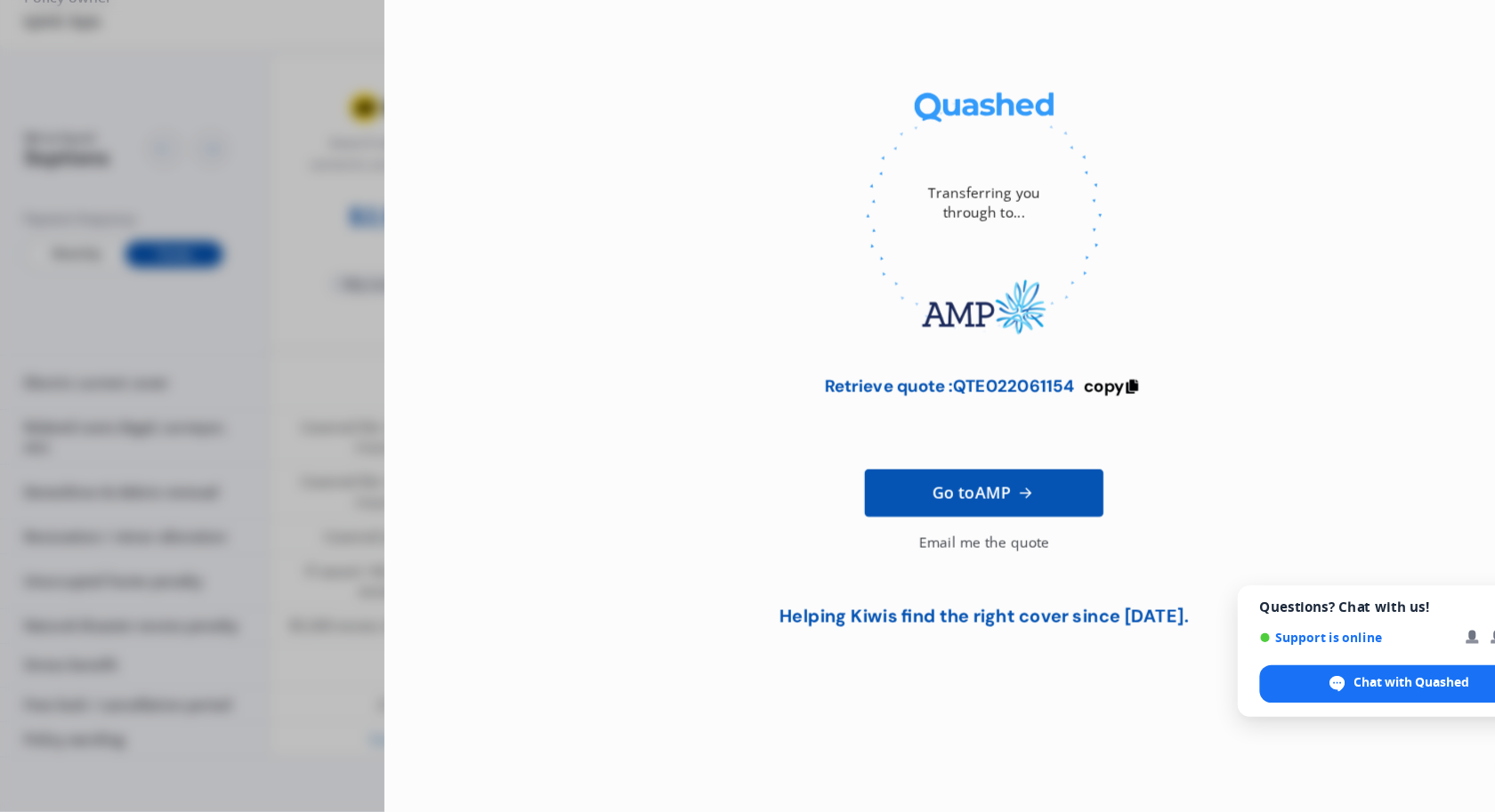
click at [961, 431] on div "Retrieve quote : QTE022061154" at bounding box center [927, 430] width 224 height 18
copy div "QTE022061154"
click at [352, 212] on div "Transferring you through to... Retrieve quote : QTE022061154 copy Go to AMP Ema…" at bounding box center [748, 406] width 1495 height 812
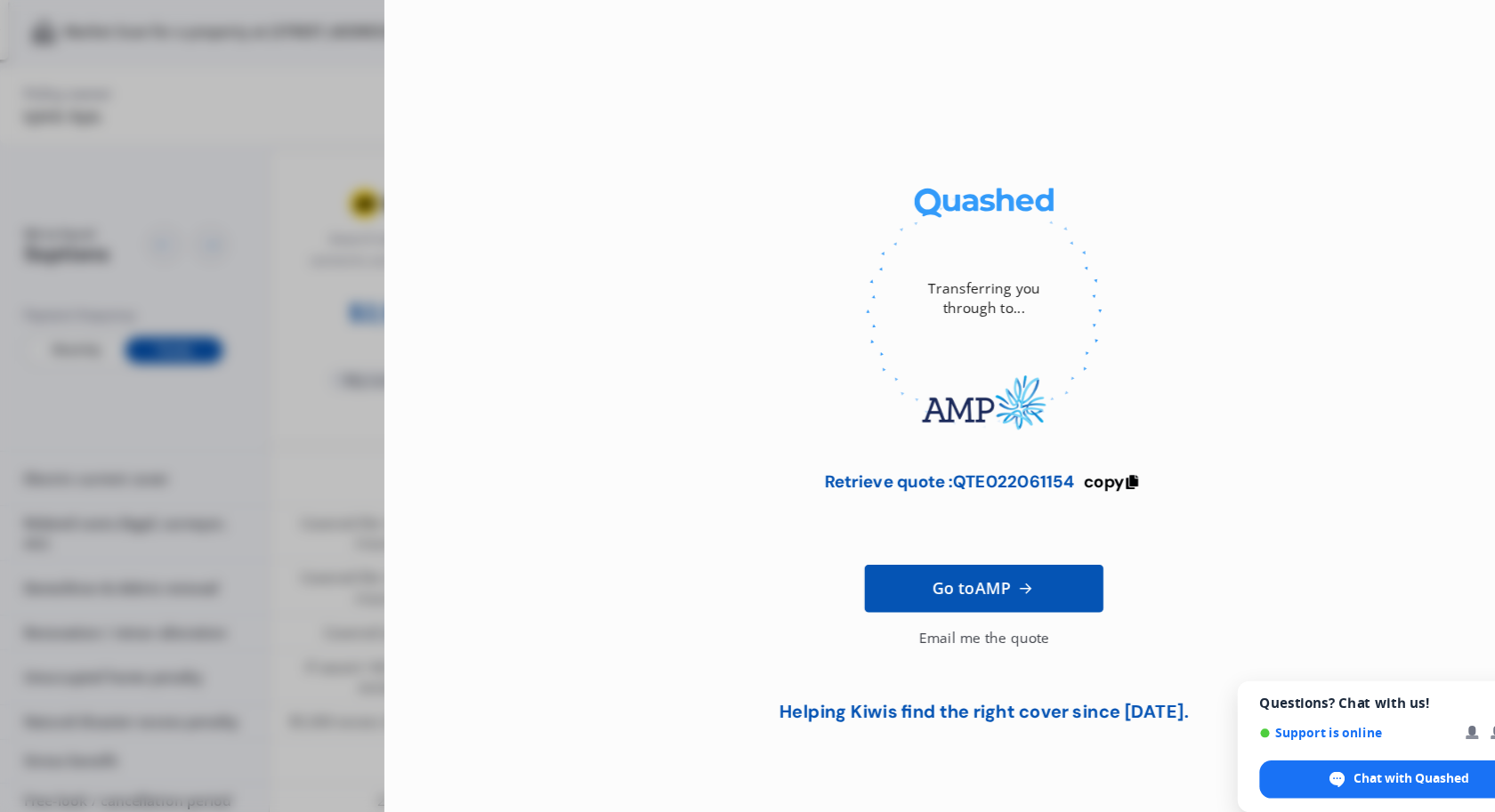
click at [273, 209] on div "Transferring you through to... Retrieve quote : QTE022061154 copy Go to AMP Ema…" at bounding box center [748, 406] width 1495 height 812
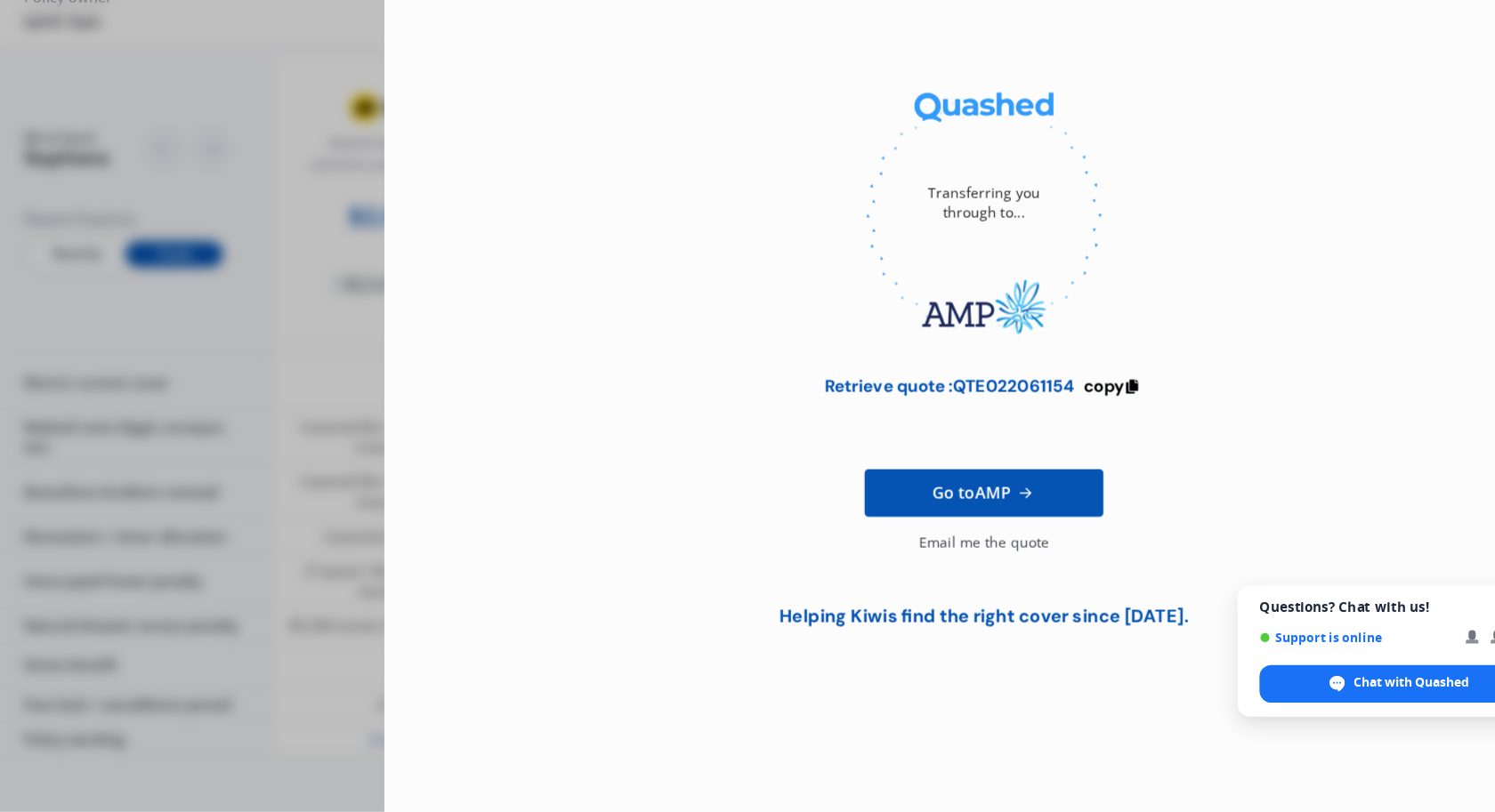
click at [346, 464] on div "Transferring you through to... Retrieve quote : QTE022061154 copy Go to AMP Ema…" at bounding box center [748, 406] width 1495 height 812
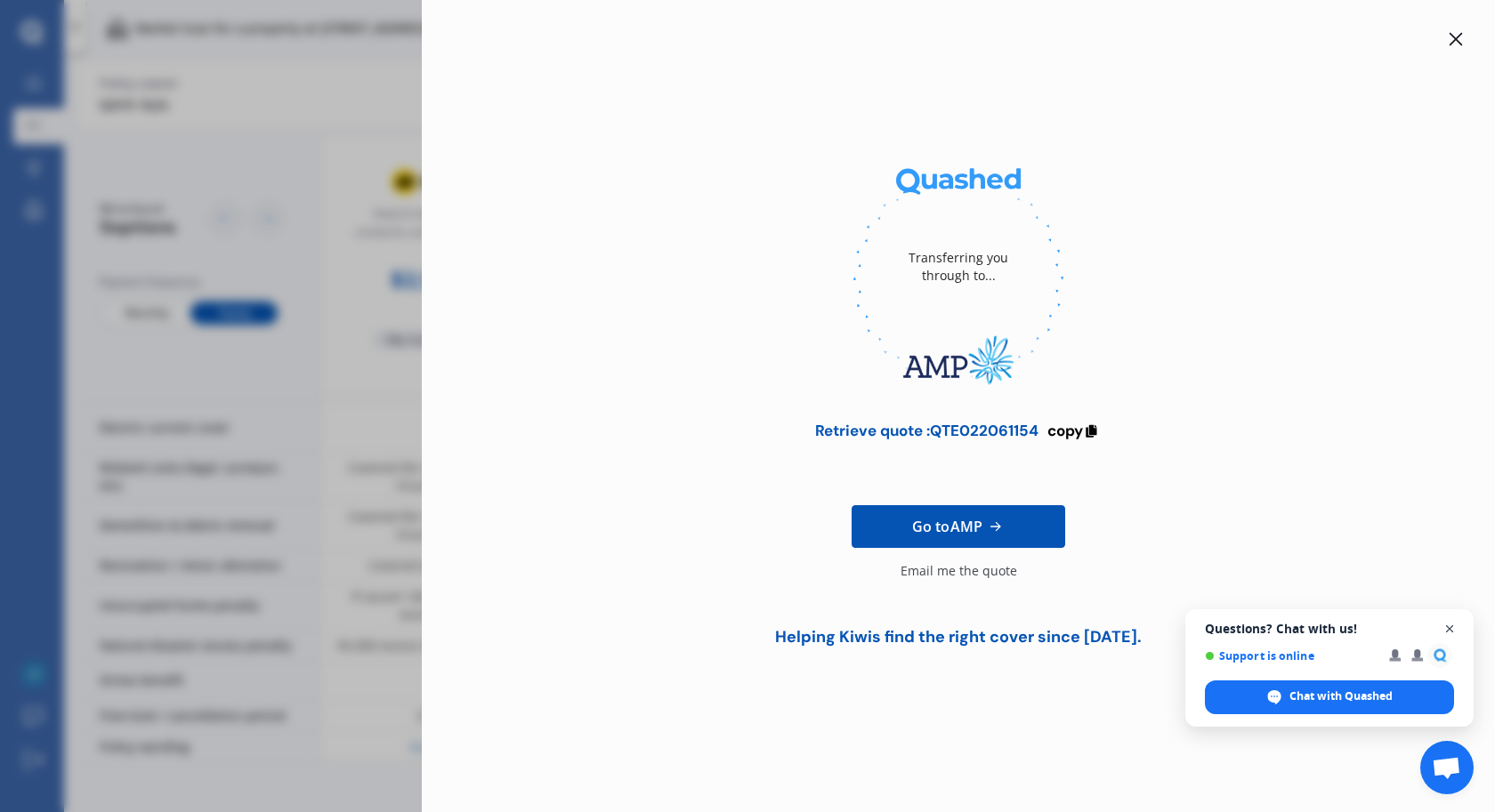
click at [1458, 628] on span "Open chat" at bounding box center [1449, 629] width 22 height 22
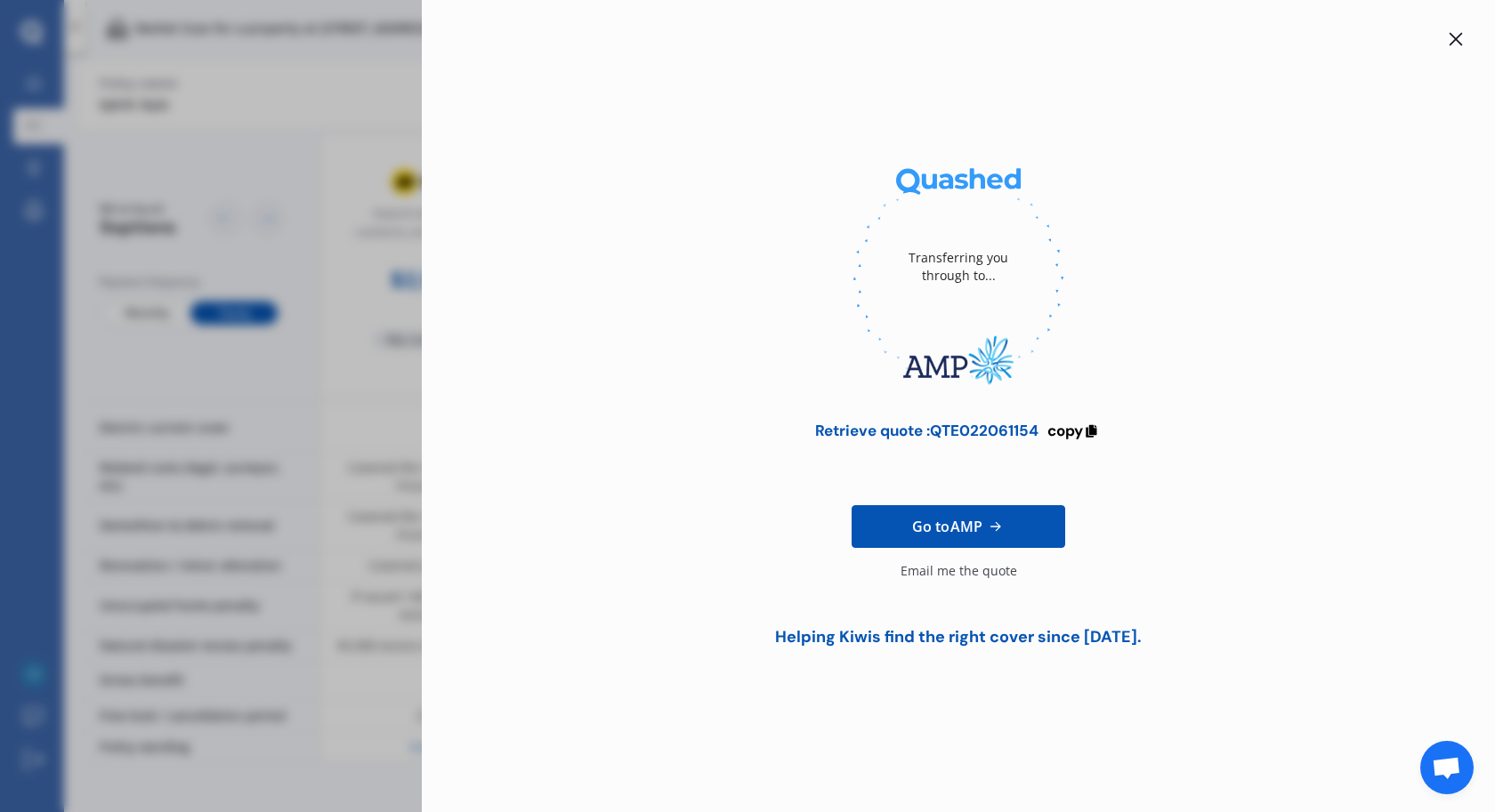
click at [1454, 629] on div "Helping Kiwis find the right cover since [DATE]." at bounding box center [958, 648] width 1016 height 40
click at [1460, 41] on icon at bounding box center [1456, 39] width 14 height 14
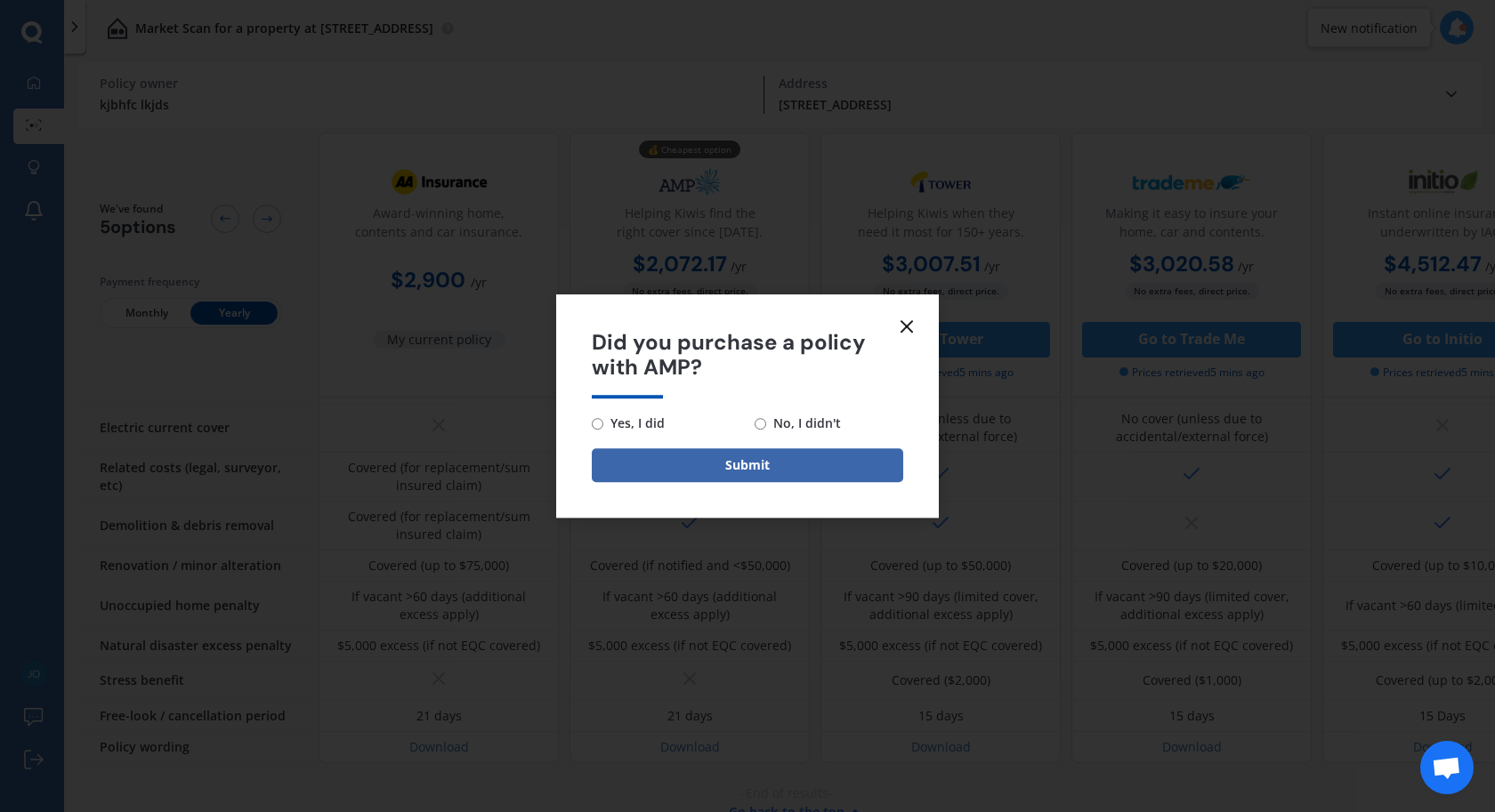
click at [904, 329] on line at bounding box center [906, 326] width 11 height 11
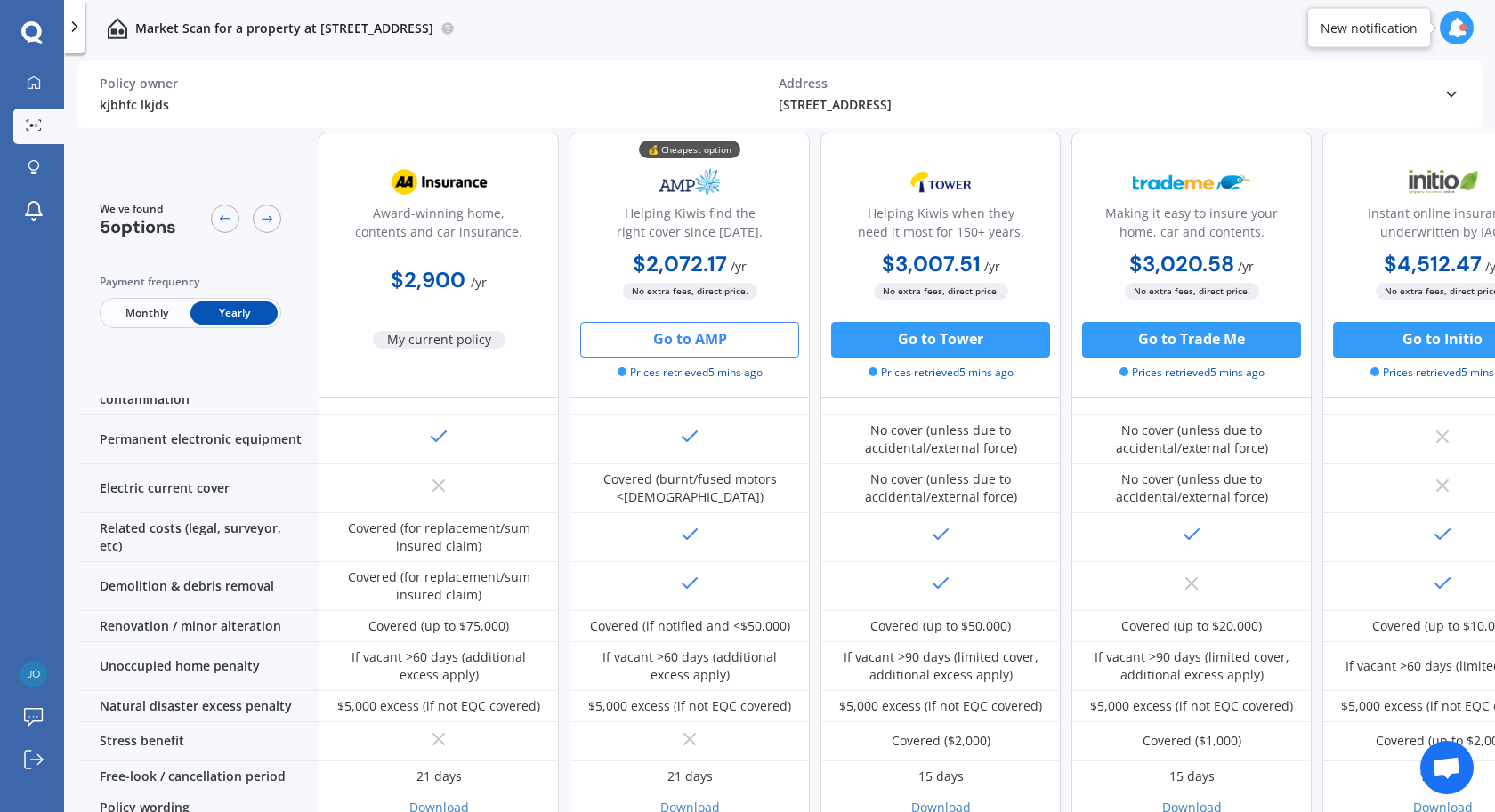
scroll to position [610, 0]
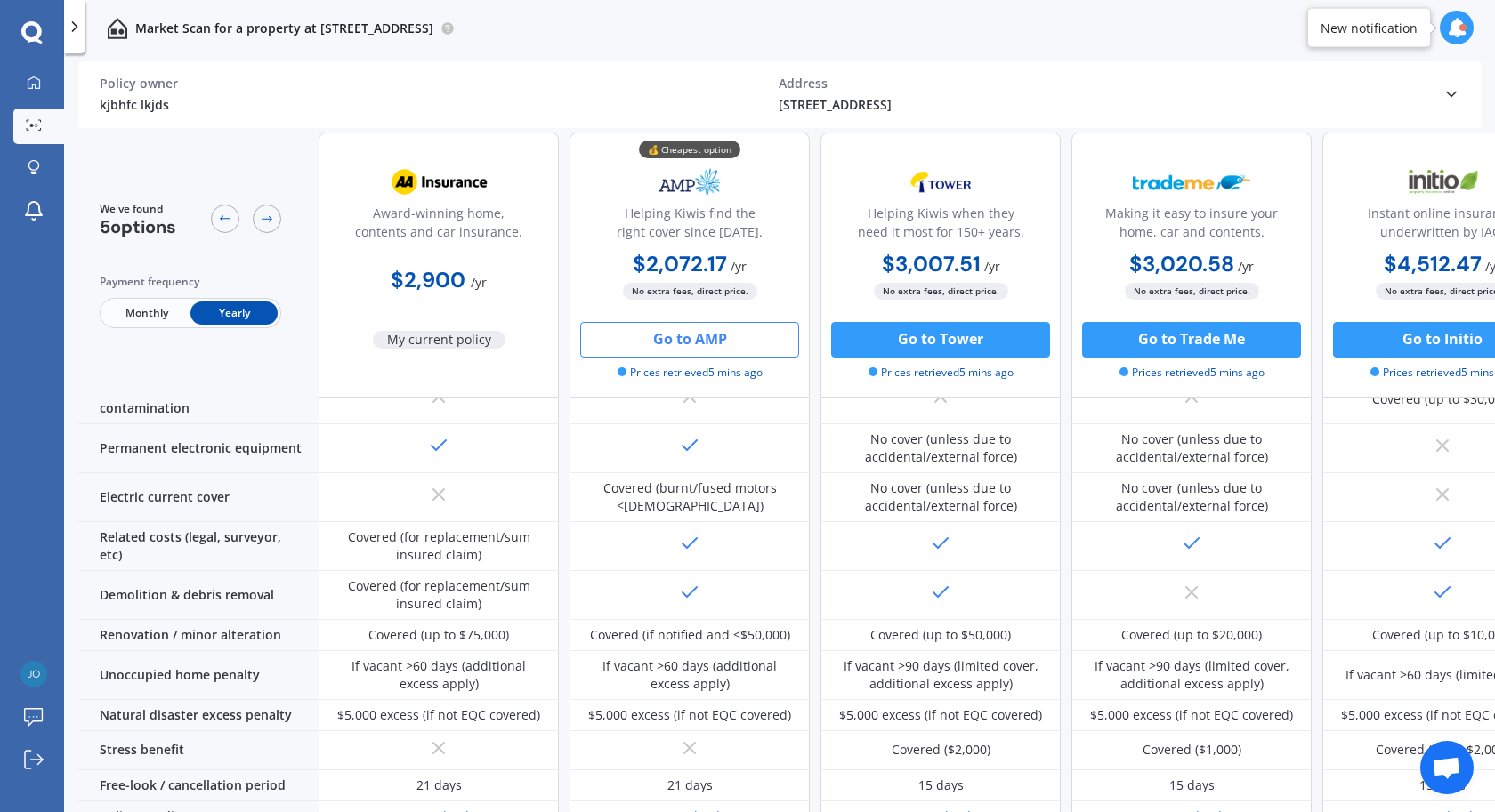
click at [339, 93] on div "kjbhfc lkjds Policy owner" at bounding box center [431, 95] width 664 height 38
